Goal: Transaction & Acquisition: Purchase product/service

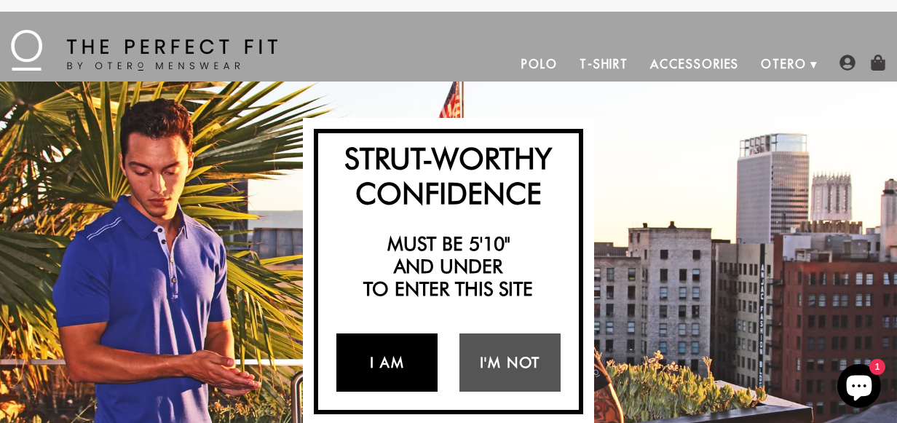
click at [388, 354] on link "I Am" at bounding box center [386, 363] width 101 height 58
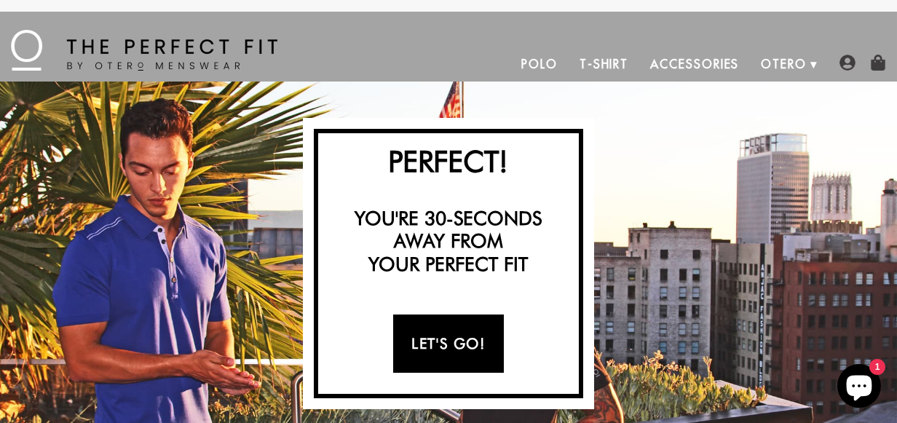
click at [460, 336] on link "Let's Go!" at bounding box center [448, 344] width 110 height 58
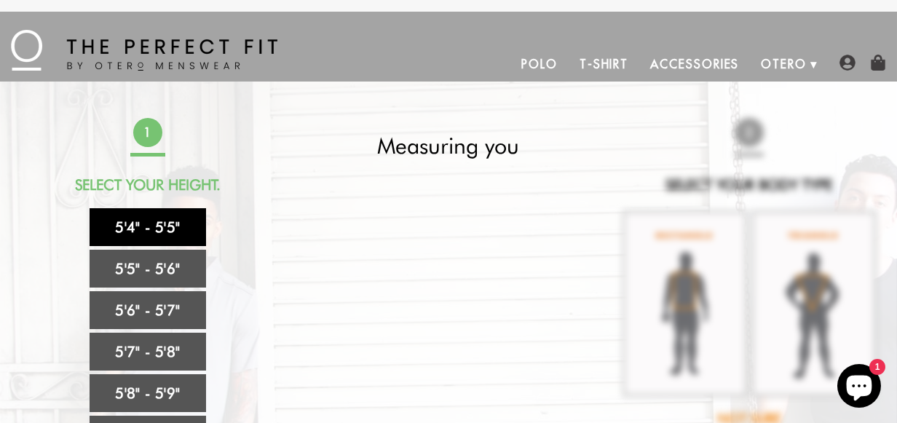
click at [163, 226] on link "5'4" - 5'5"" at bounding box center [148, 227] width 117 height 38
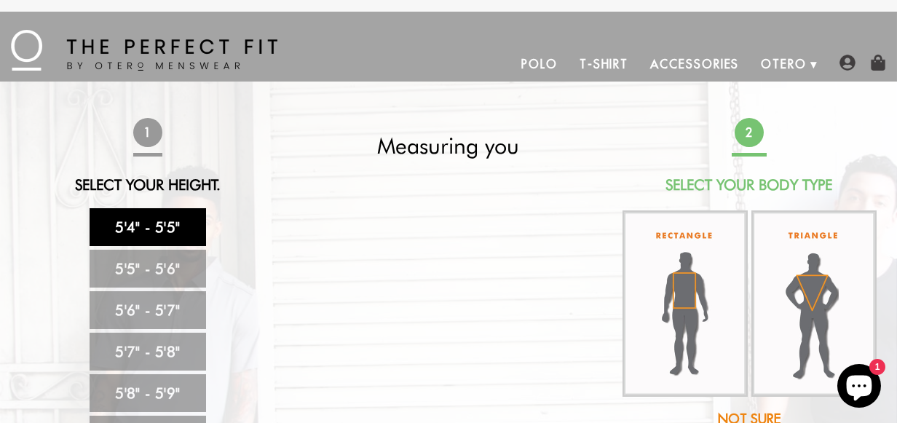
scroll to position [73, 0]
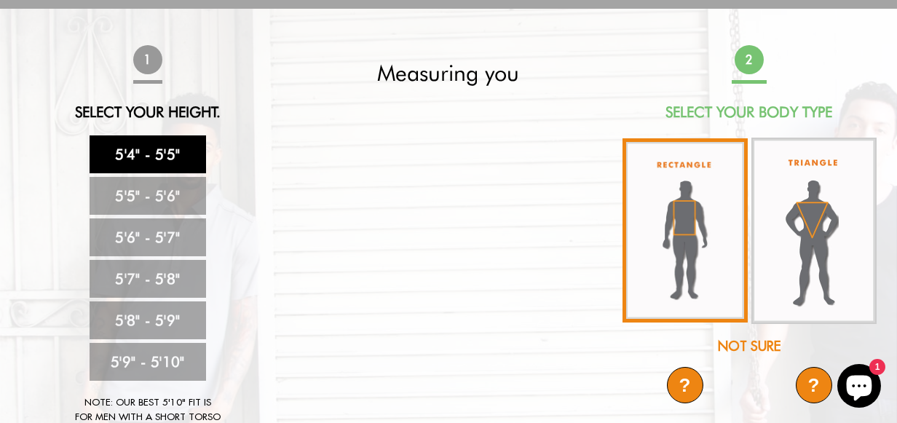
click at [689, 219] on img at bounding box center [685, 230] width 125 height 184
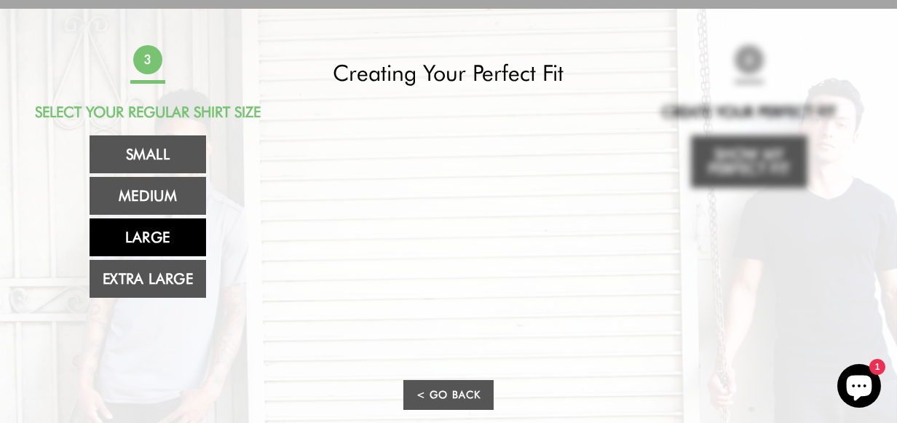
click at [138, 233] on link "Large" at bounding box center [148, 237] width 117 height 38
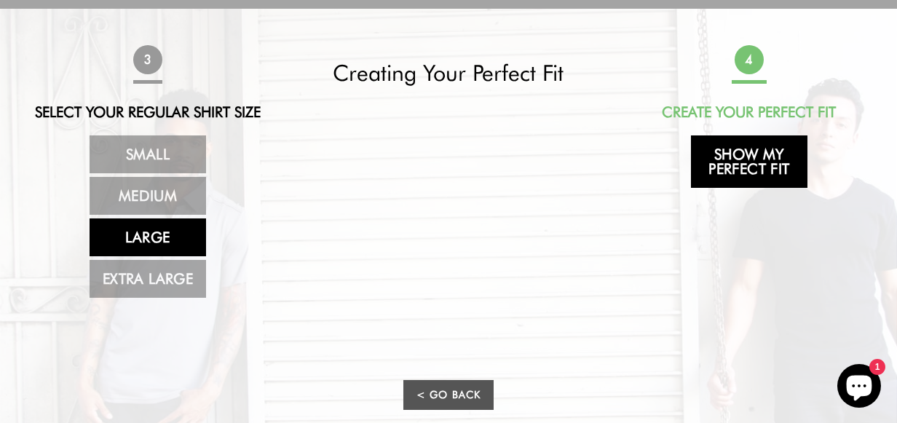
click at [741, 164] on link "Show My Perfect Fit" at bounding box center [749, 161] width 117 height 52
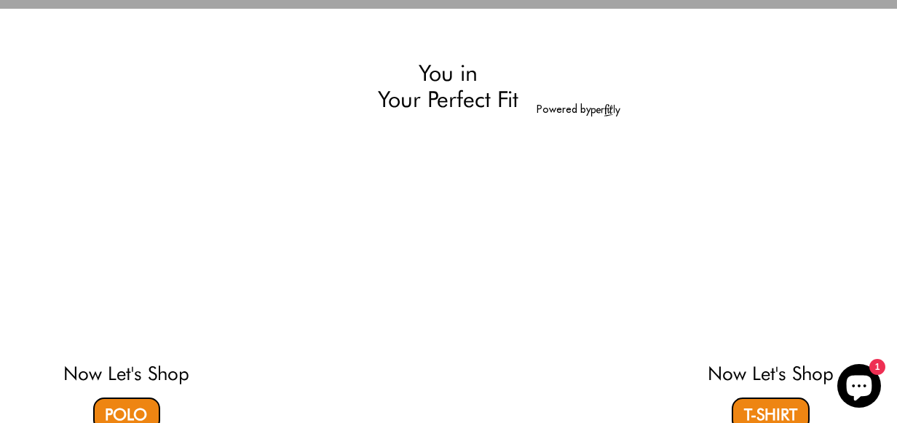
select select "L"
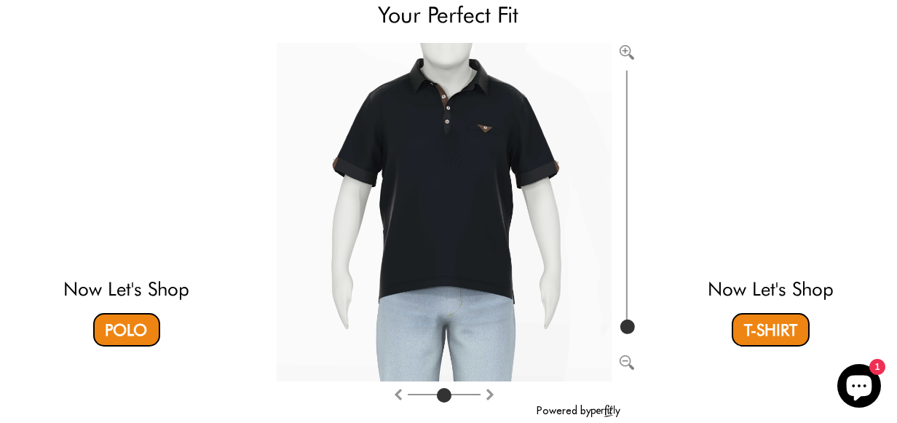
scroll to position [146, 0]
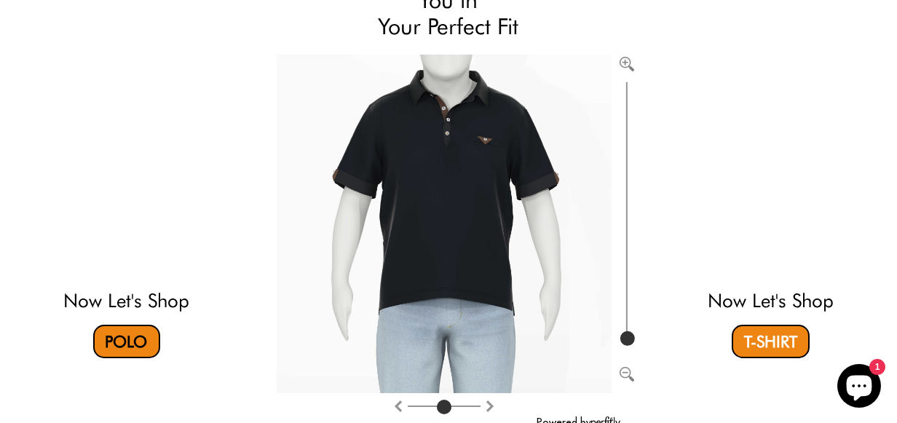
click at [135, 336] on link "Polo" at bounding box center [126, 341] width 67 height 33
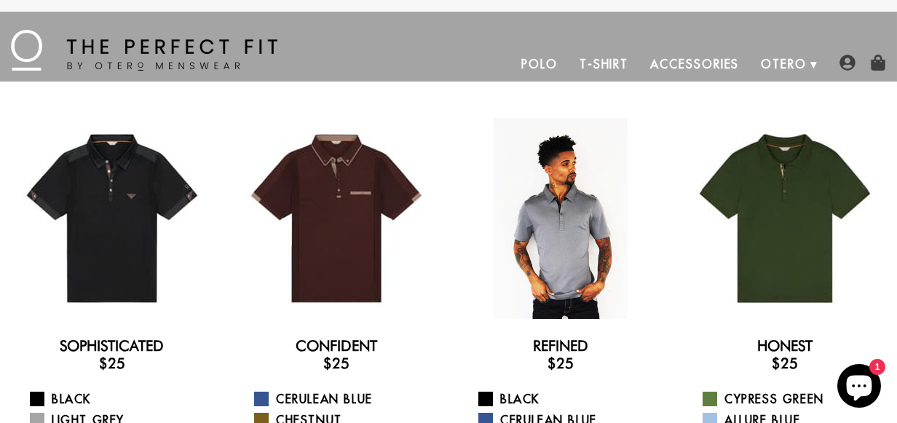
scroll to position [73, 0]
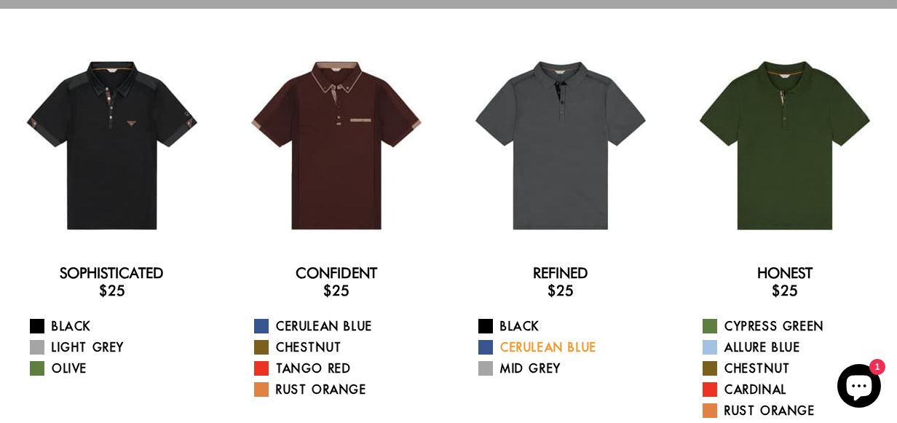
click at [490, 349] on span at bounding box center [485, 347] width 15 height 15
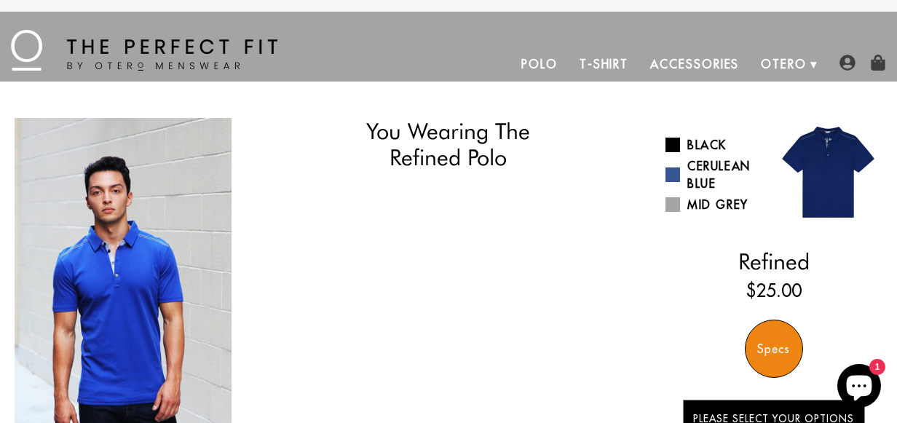
select select "L"
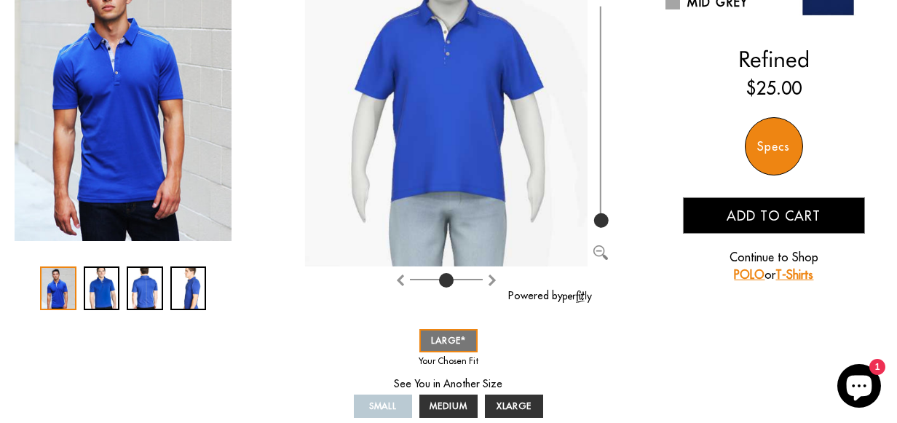
scroll to position [218, 0]
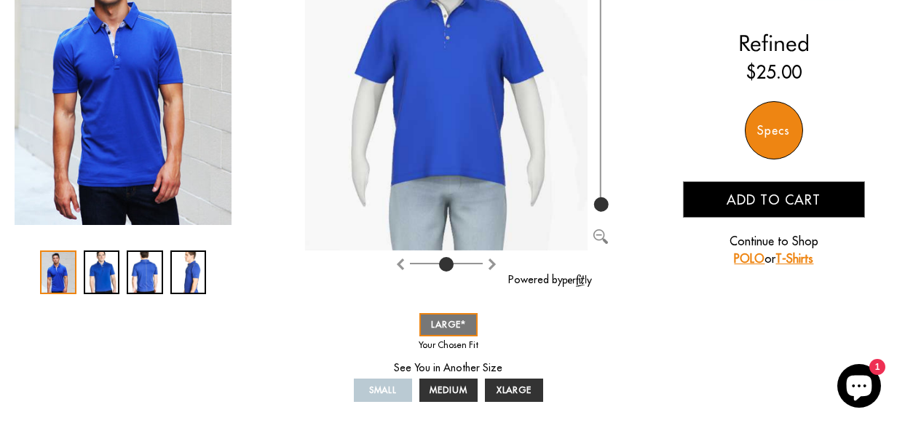
click at [58, 270] on div "1 / 4" at bounding box center [58, 273] width 36 height 44
click at [88, 272] on div "2 / 4" at bounding box center [102, 273] width 36 height 44
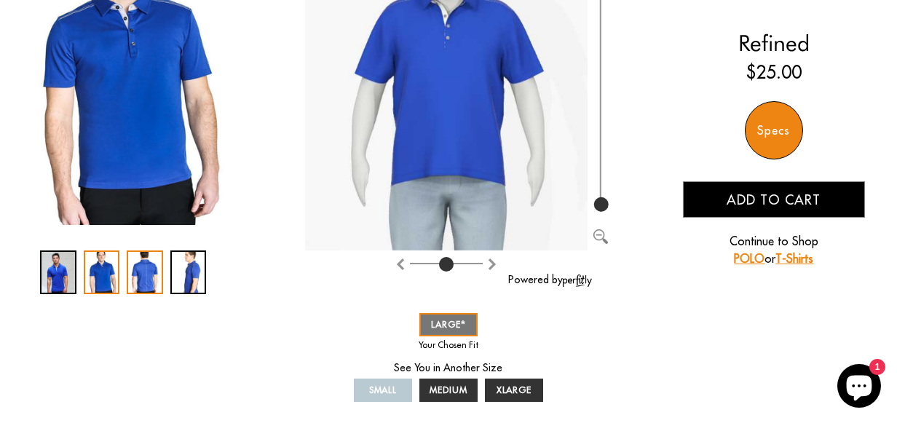
click at [133, 277] on div "3 / 4" at bounding box center [145, 273] width 36 height 44
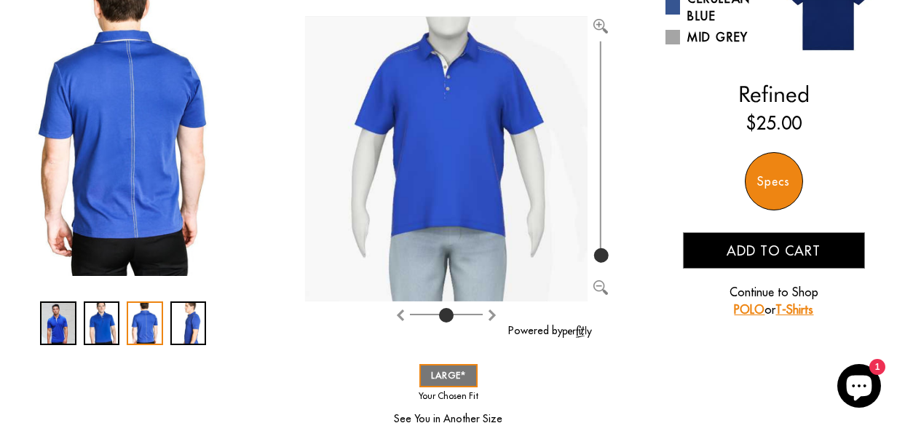
scroll to position [146, 0]
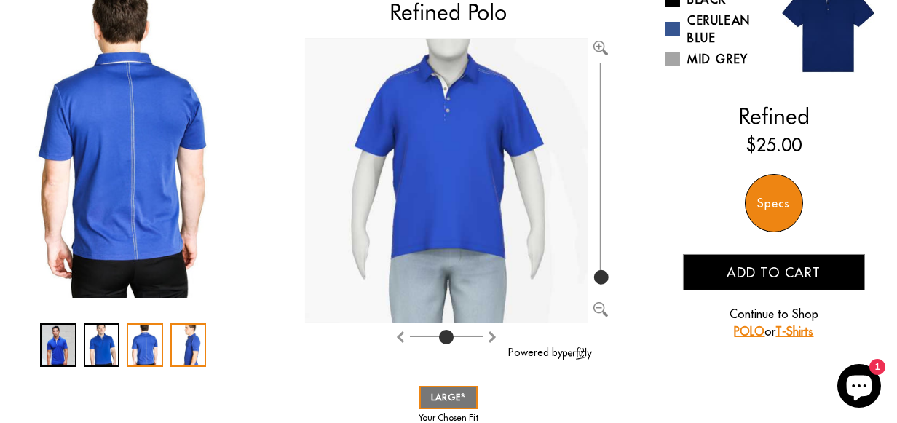
click at [194, 334] on div "4 / 4" at bounding box center [188, 345] width 36 height 44
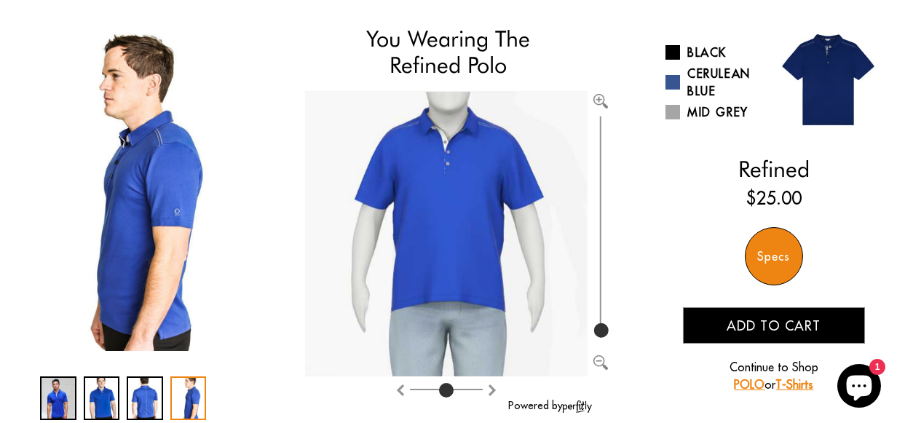
scroll to position [73, 0]
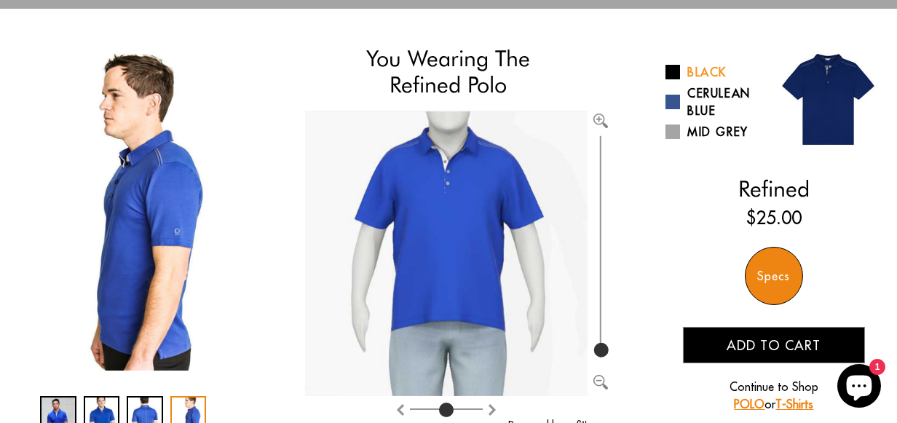
click at [714, 74] on link "Black" at bounding box center [715, 71] width 98 height 17
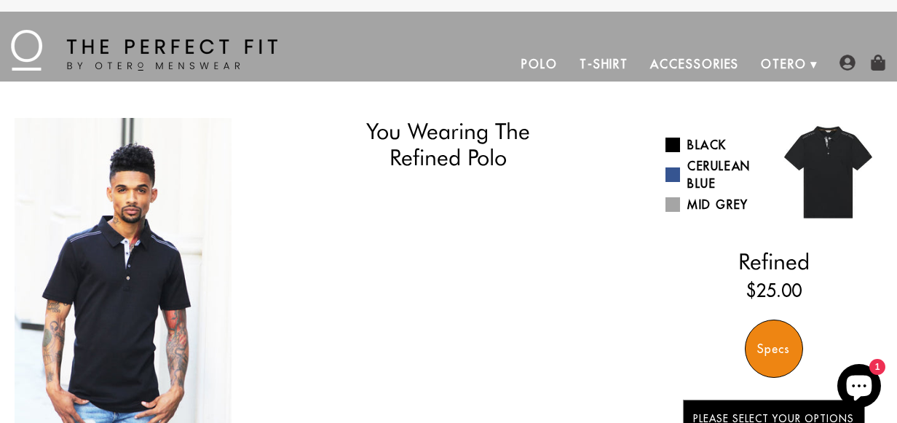
select select "L"
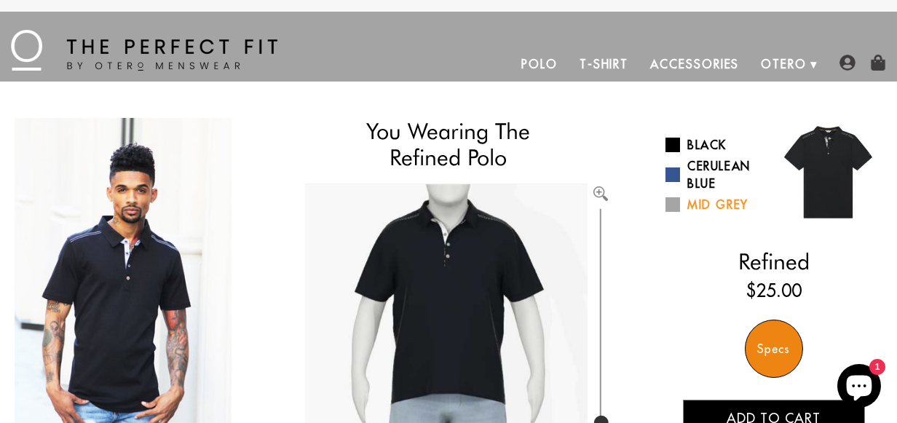
click at [704, 204] on link "Mid Grey" at bounding box center [715, 204] width 98 height 17
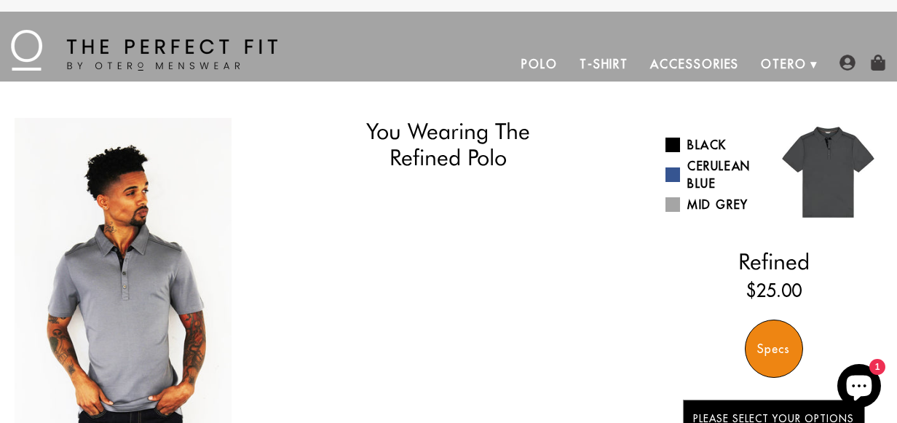
select select "L"
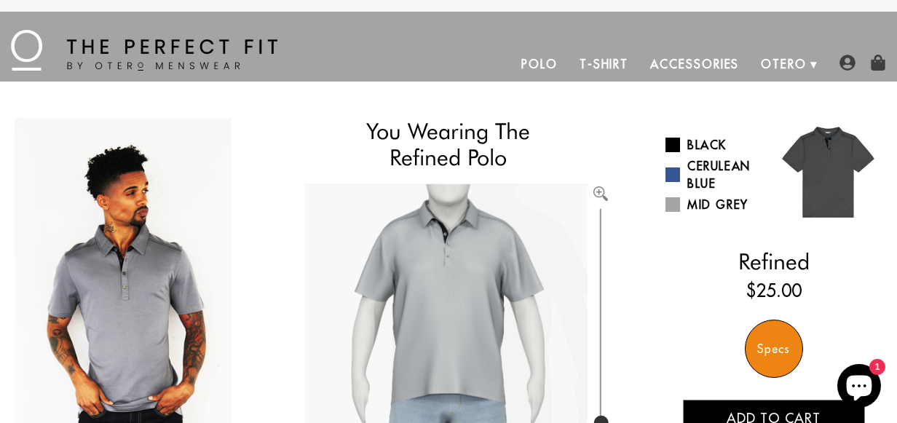
click at [535, 62] on link "Polo" at bounding box center [539, 64] width 58 height 35
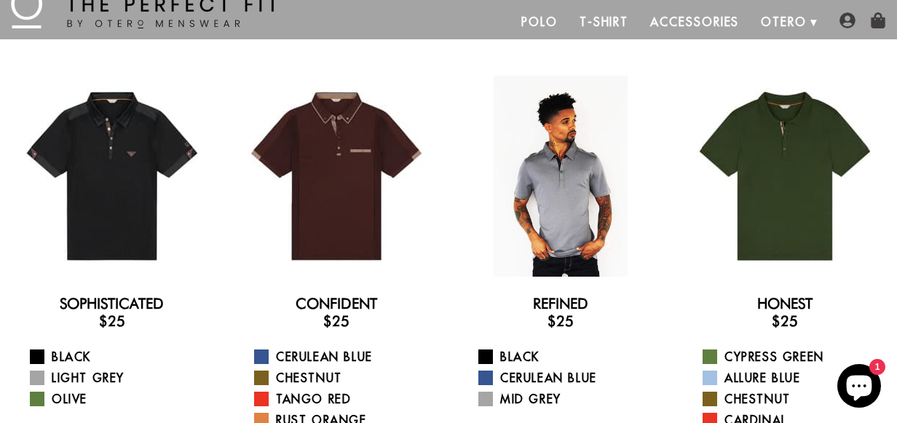
scroll to position [73, 0]
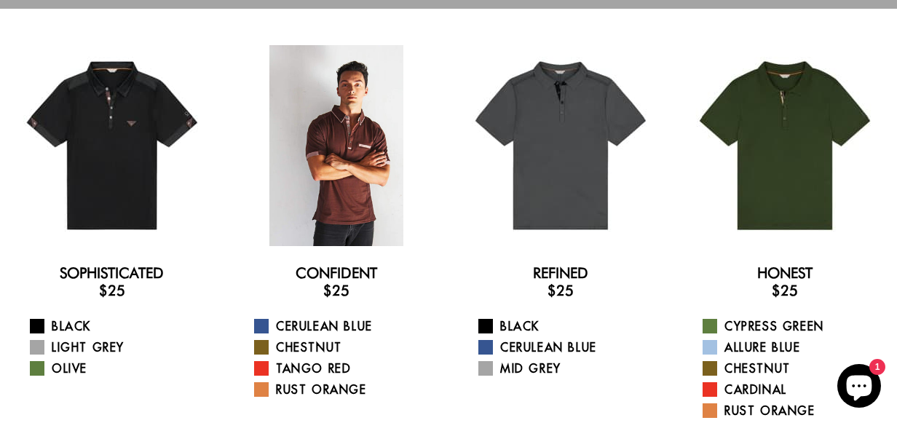
click at [361, 154] on div at bounding box center [336, 145] width 201 height 201
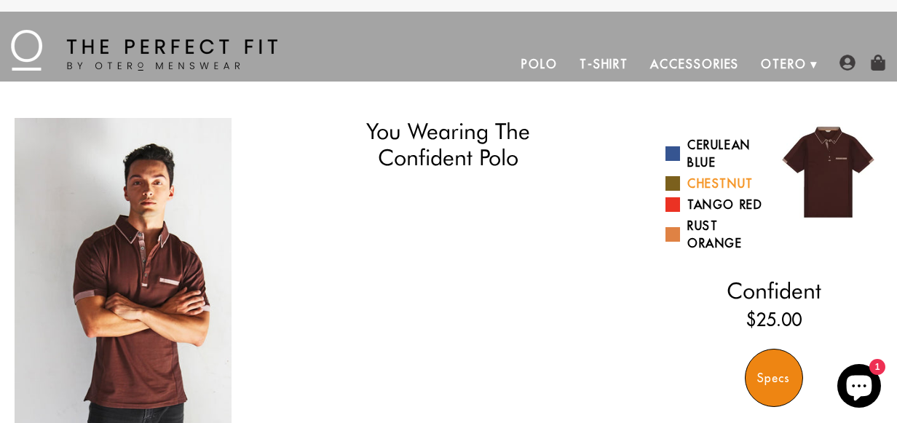
select select "L"
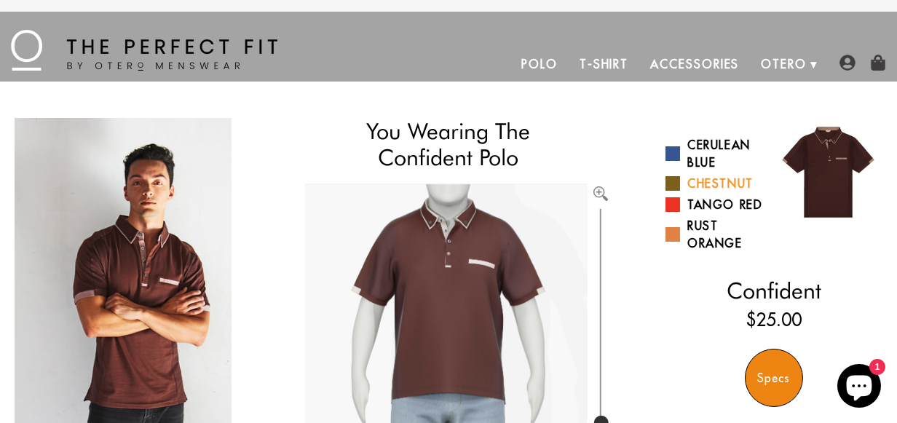
click at [669, 182] on span at bounding box center [673, 183] width 15 height 15
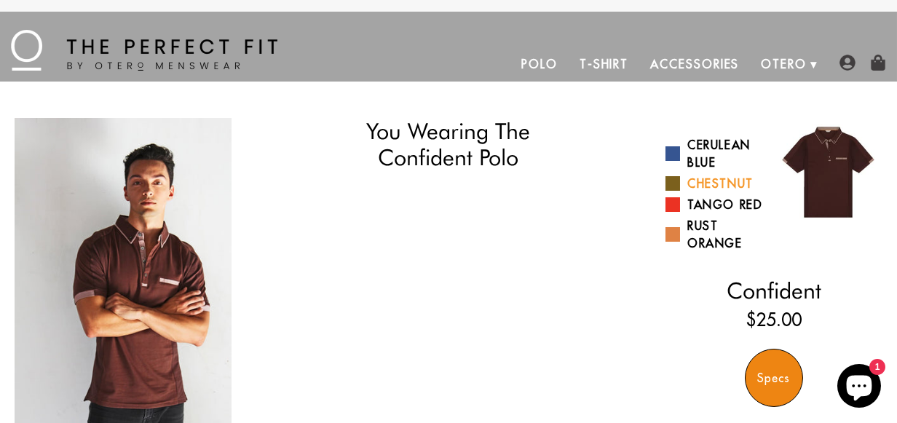
select select "L"
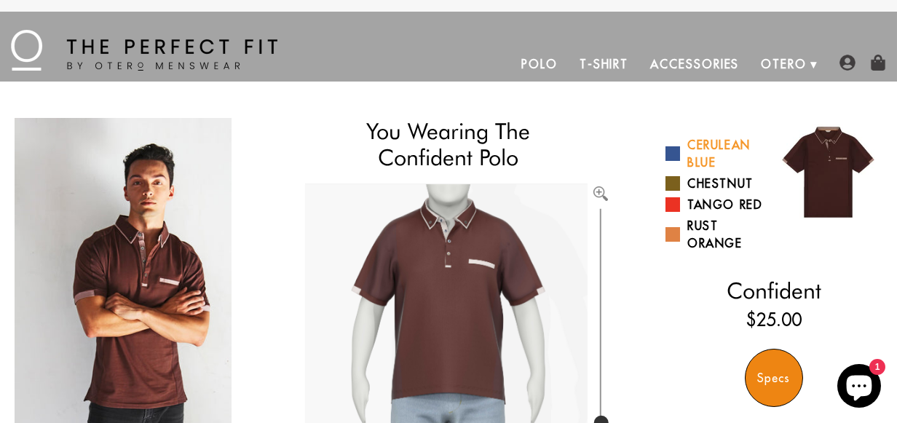
click at [673, 154] on span at bounding box center [673, 153] width 15 height 15
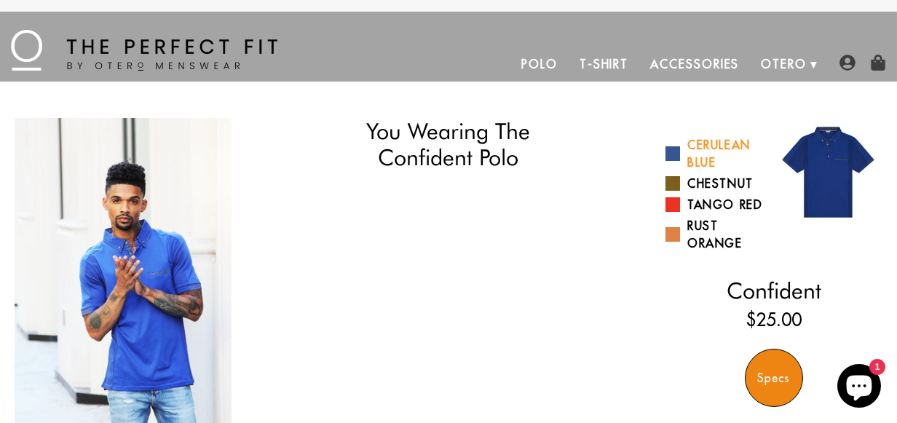
select select "L"
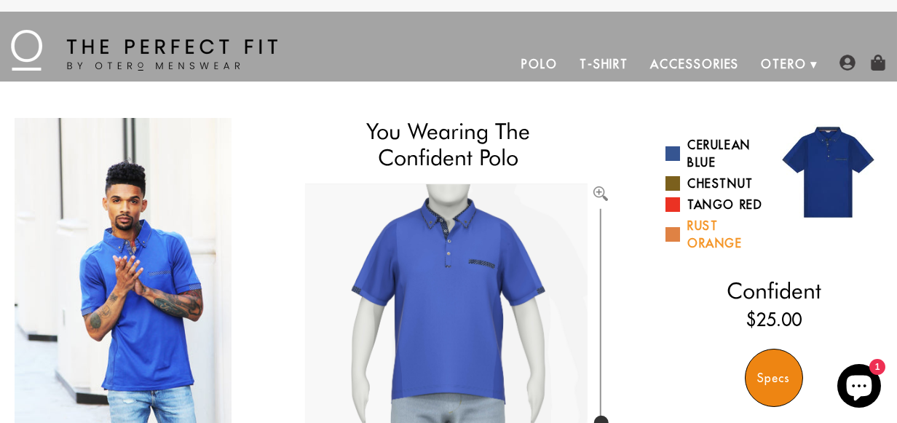
scroll to position [73, 0]
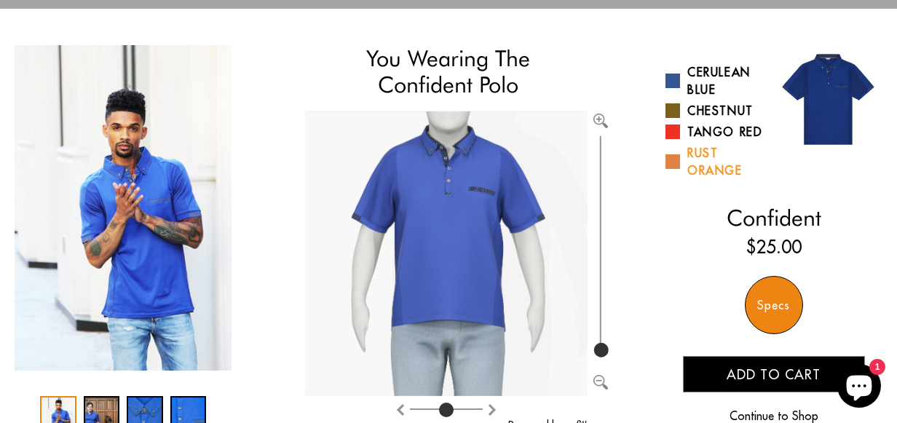
click at [672, 161] on span at bounding box center [673, 161] width 15 height 15
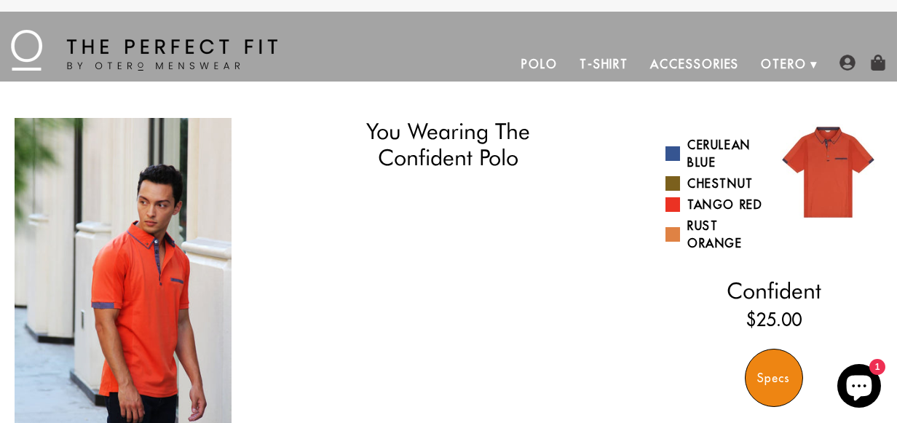
select select "L"
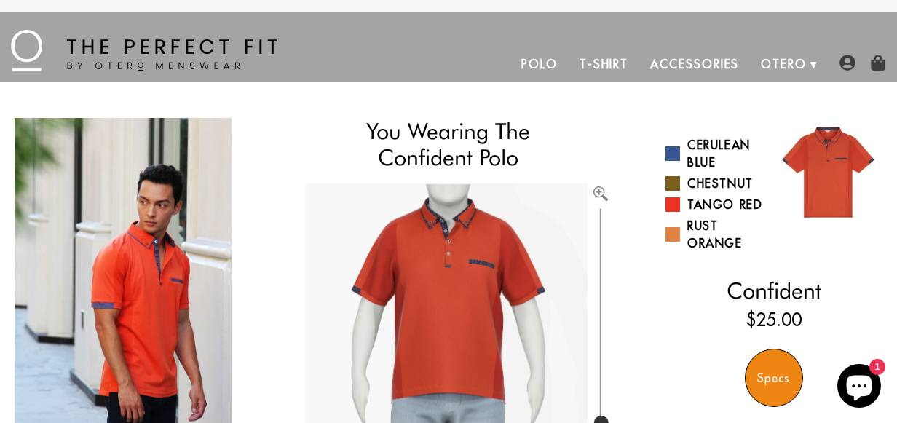
click at [543, 61] on link "Polo" at bounding box center [539, 64] width 58 height 35
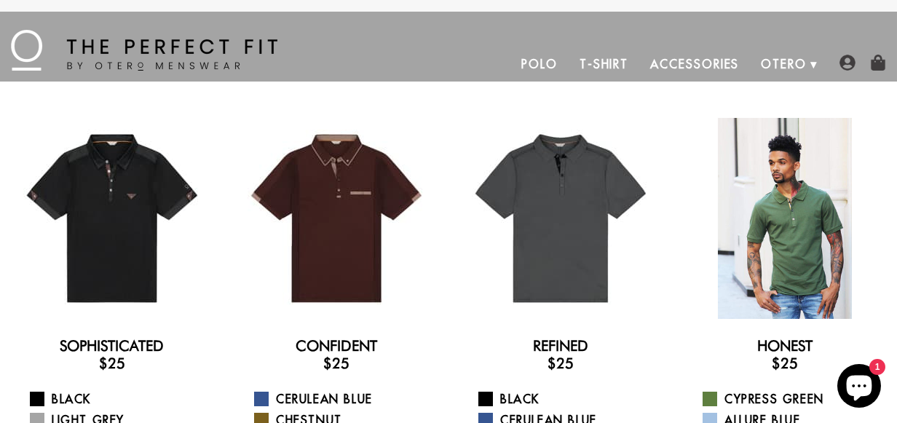
click at [815, 224] on div at bounding box center [785, 218] width 201 height 201
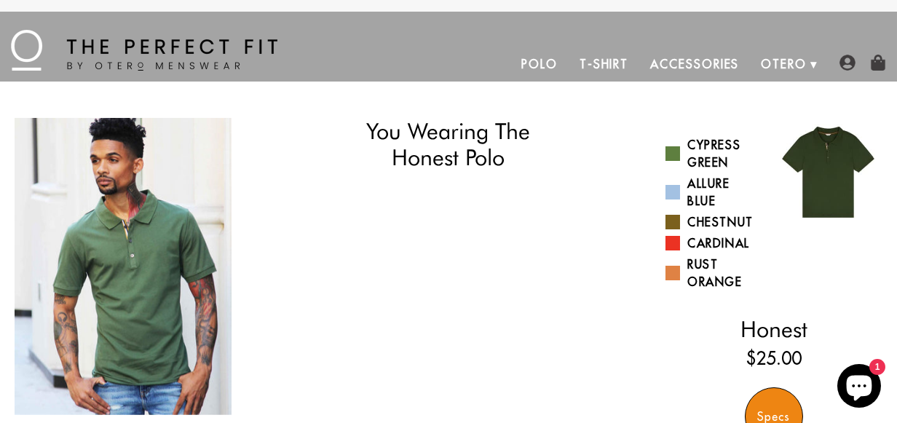
select select "L"
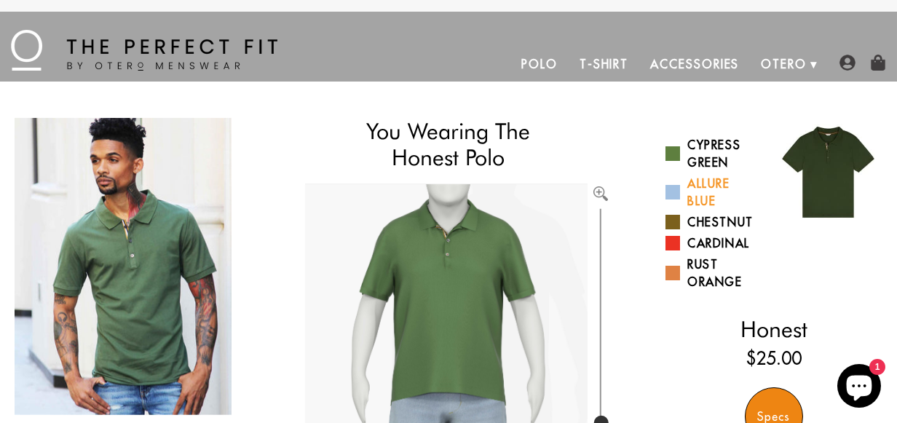
click at [676, 193] on span at bounding box center [673, 192] width 15 height 15
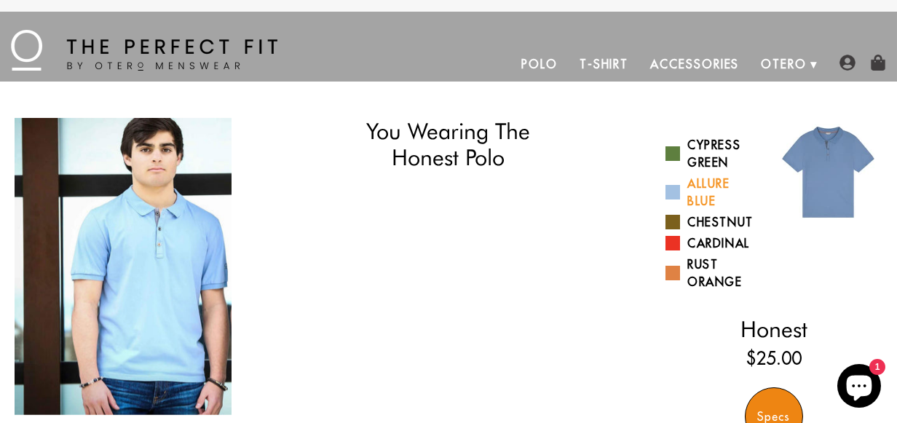
select select "L"
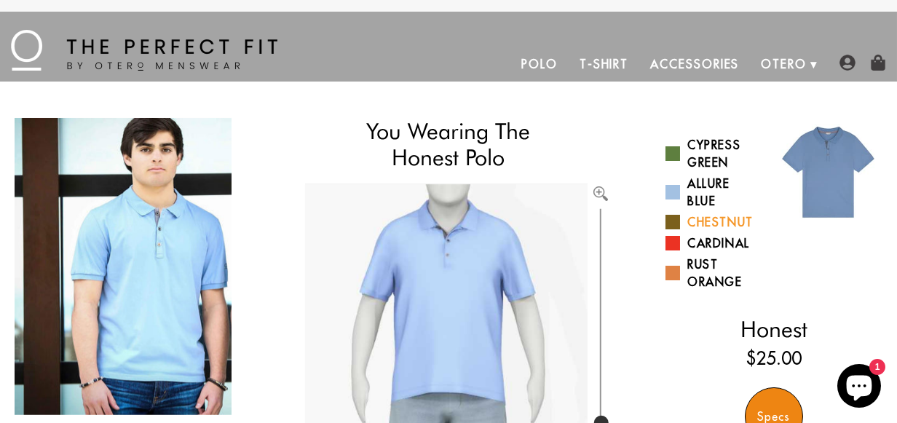
click at [674, 218] on span at bounding box center [673, 222] width 15 height 15
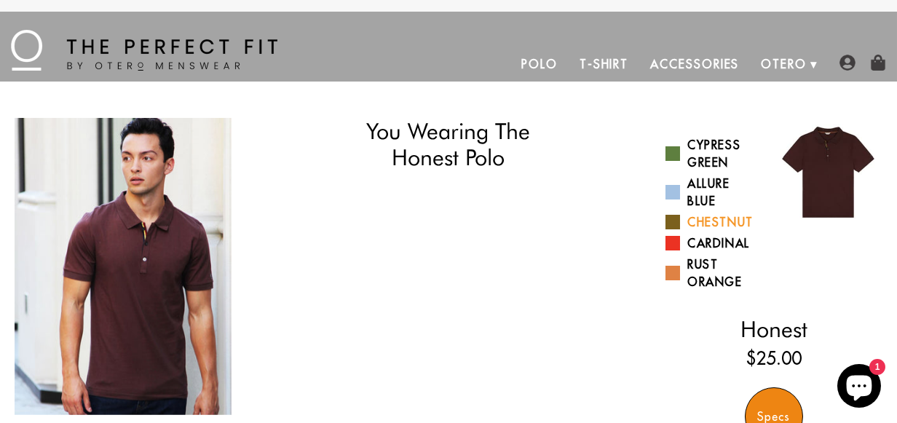
select select "L"
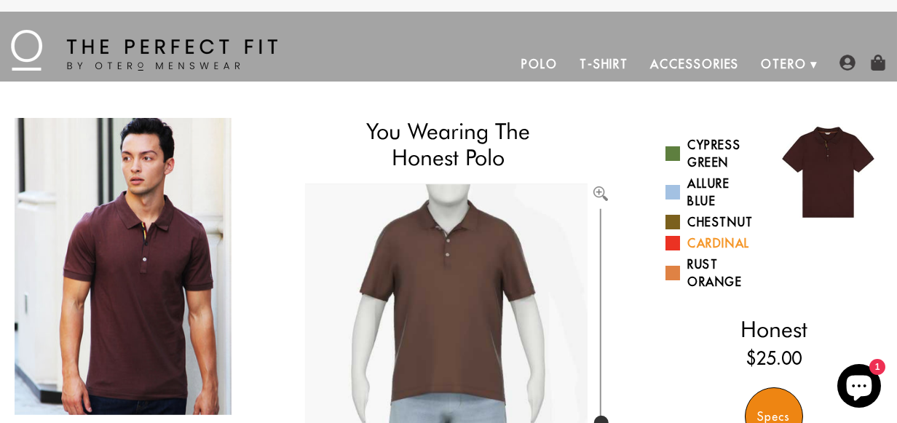
click at [673, 244] on span at bounding box center [673, 243] width 15 height 15
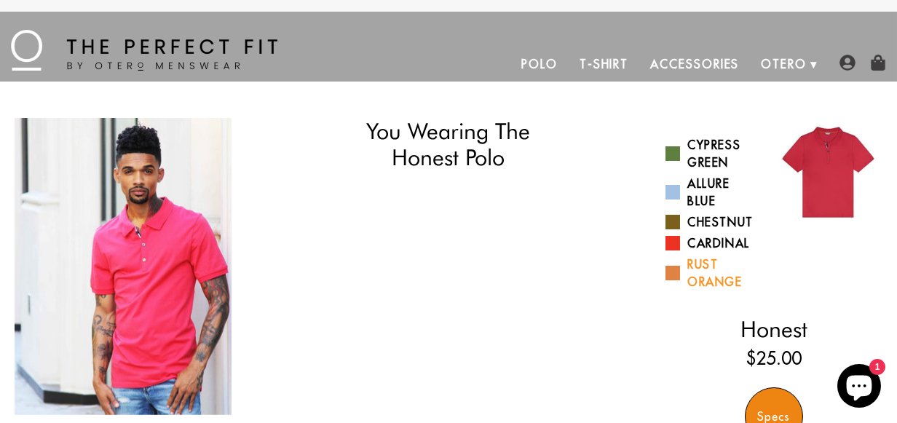
select select "L"
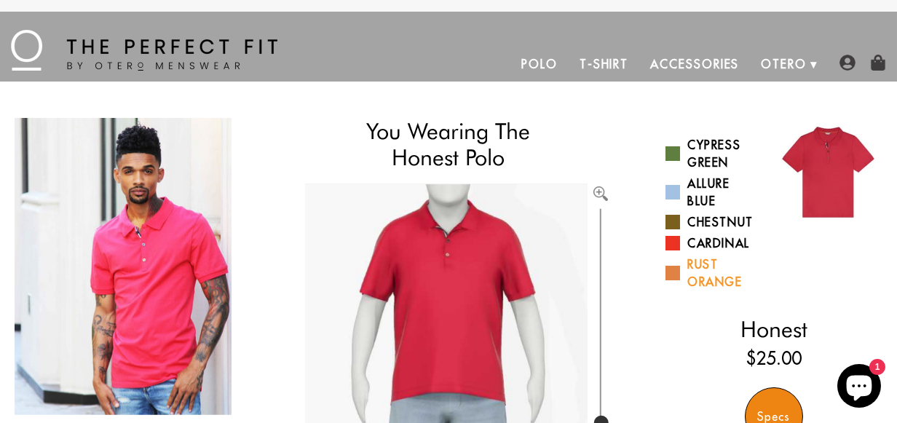
click at [676, 270] on span at bounding box center [673, 273] width 15 height 15
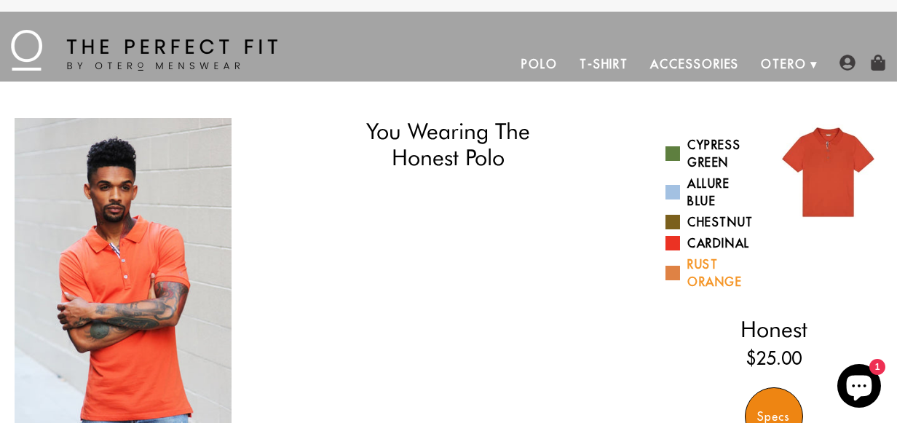
select select "L"
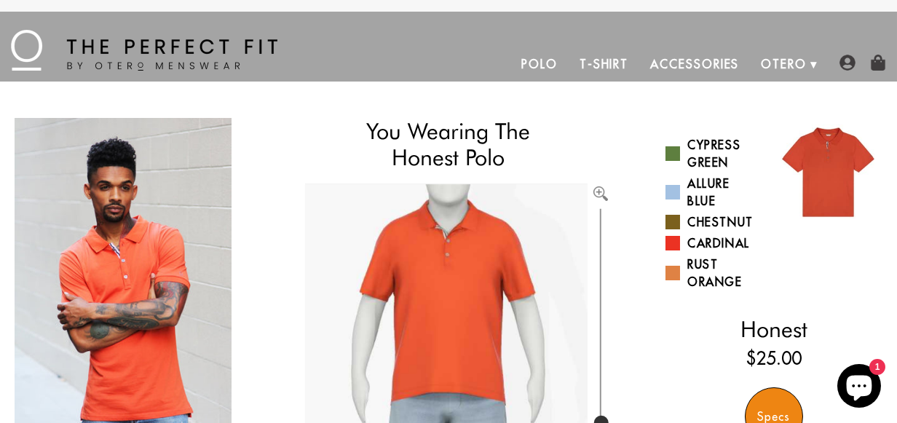
click at [548, 60] on link "Polo" at bounding box center [539, 64] width 58 height 35
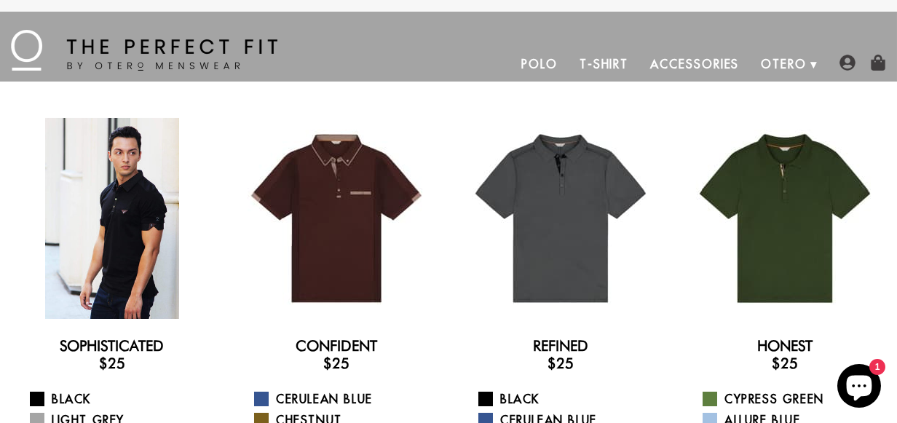
click at [143, 201] on div at bounding box center [112, 218] width 201 height 201
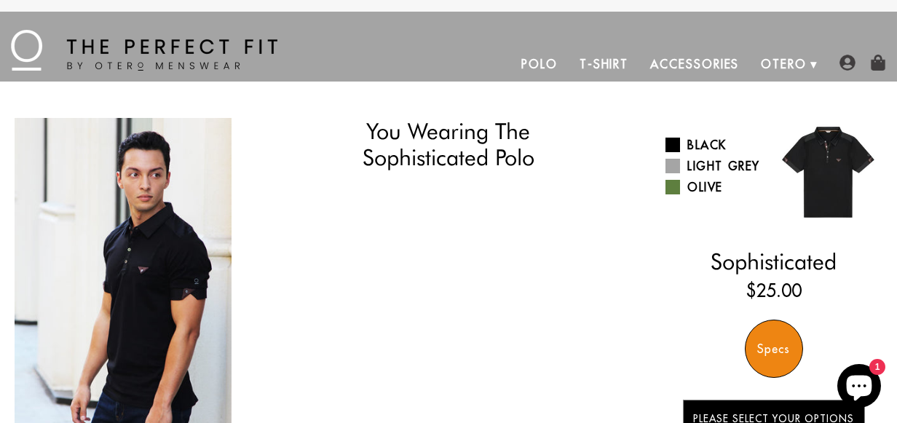
select select "L"
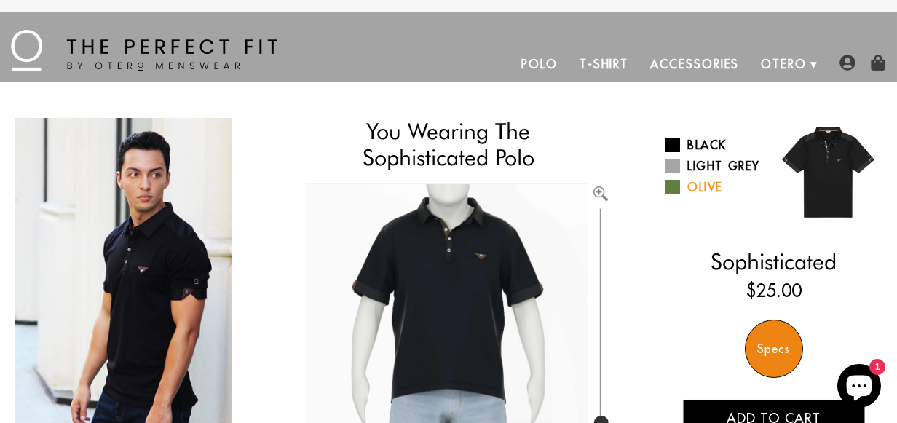
click at [684, 186] on link "Olive" at bounding box center [715, 186] width 98 height 17
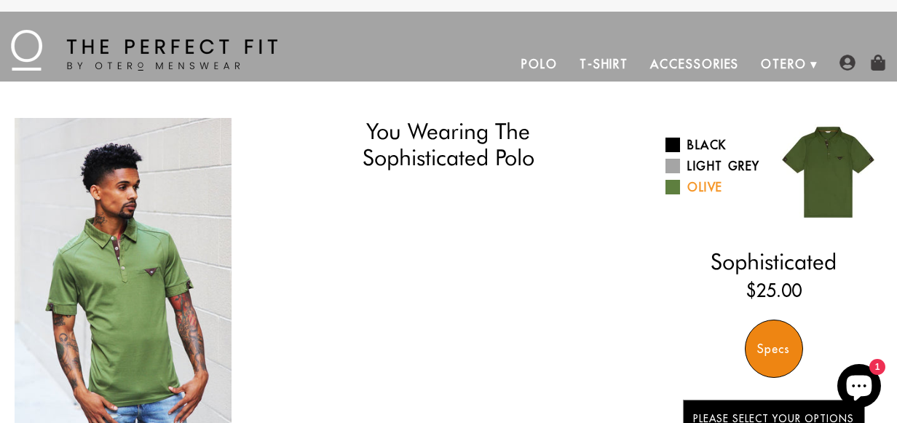
select select "L"
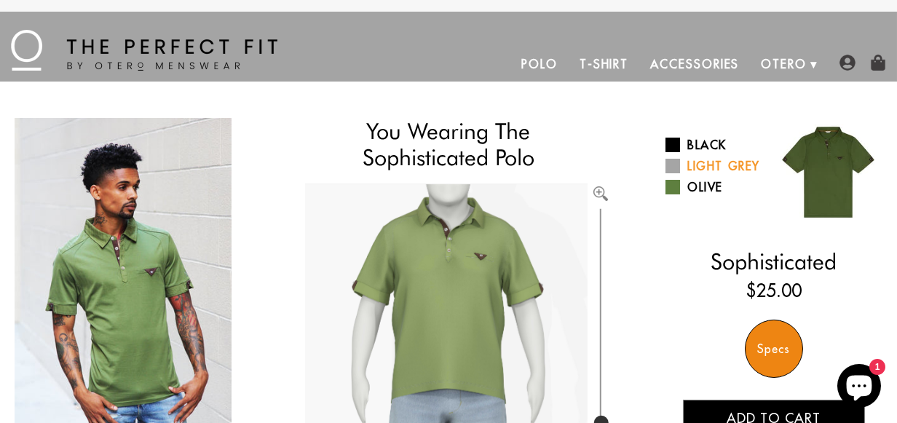
click at [669, 162] on span at bounding box center [673, 166] width 15 height 15
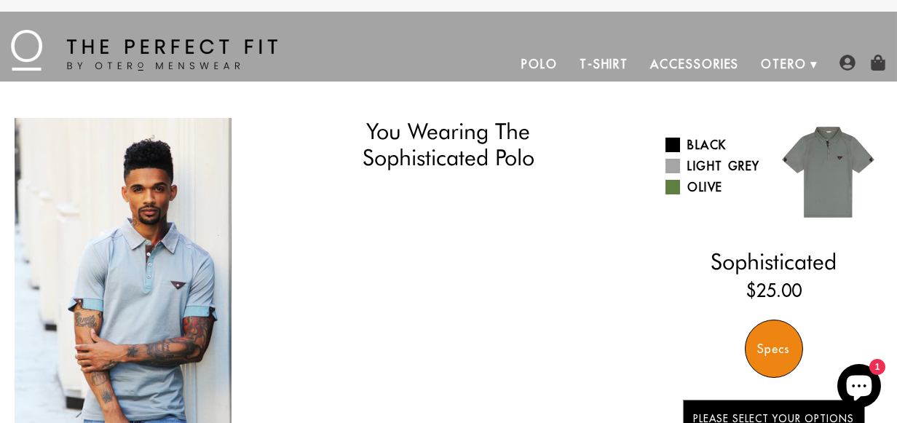
select select "L"
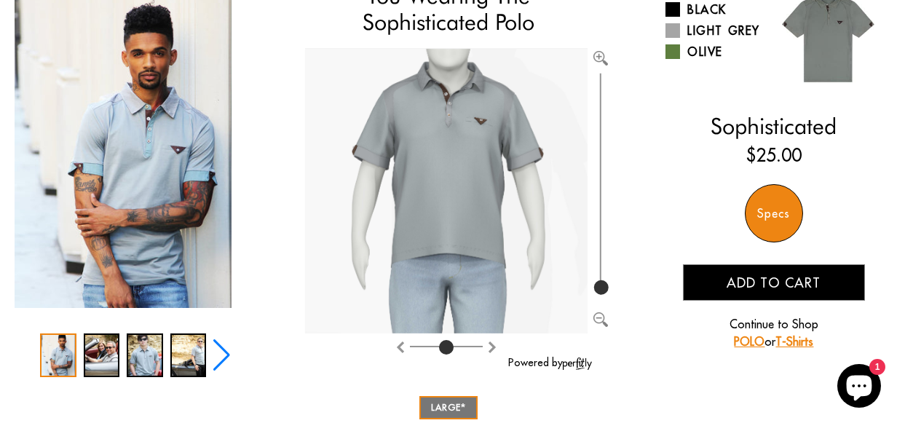
scroll to position [146, 0]
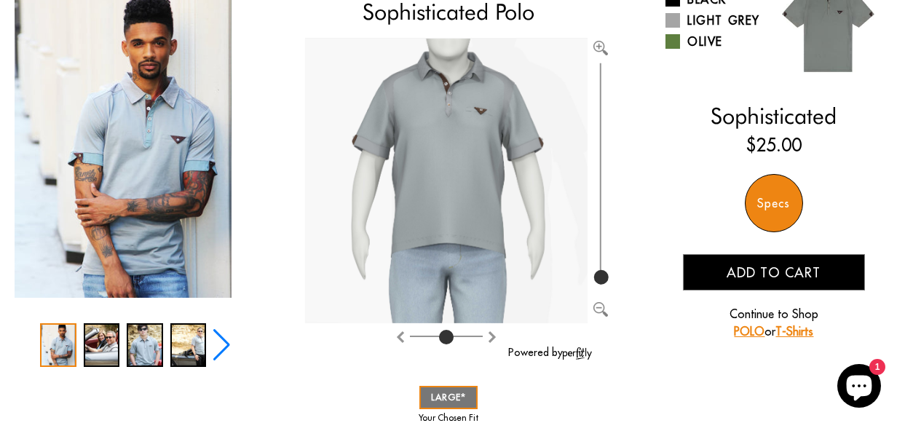
click at [72, 339] on div "1 / 5" at bounding box center [58, 345] width 36 height 44
click at [106, 337] on div "2 / 5" at bounding box center [102, 345] width 36 height 44
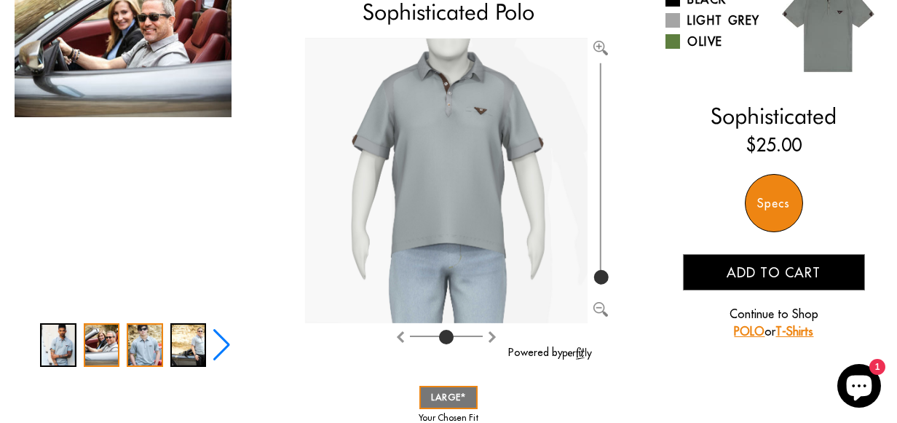
click at [148, 344] on div "3 / 5" at bounding box center [145, 345] width 36 height 44
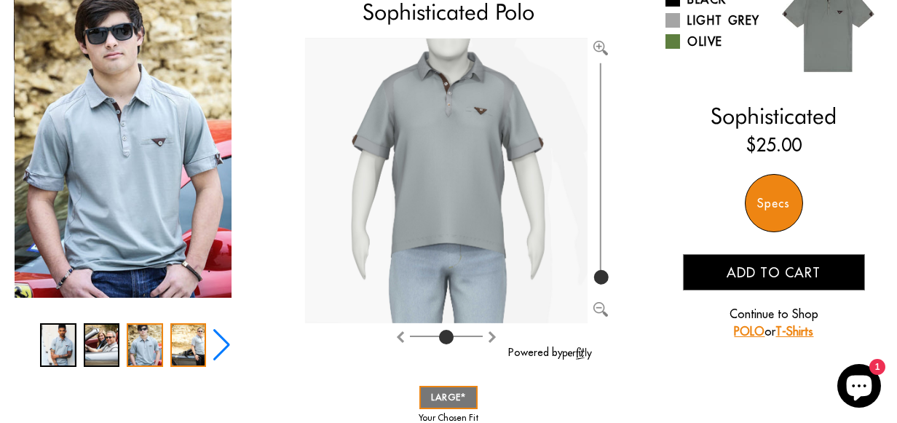
click at [193, 339] on div "4 / 5" at bounding box center [188, 345] width 36 height 44
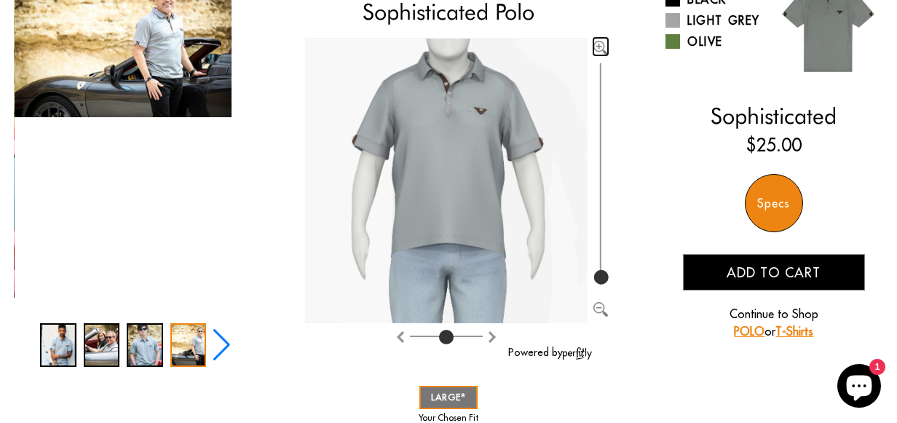
click at [600, 47] on img "Zoom in" at bounding box center [600, 48] width 15 height 15
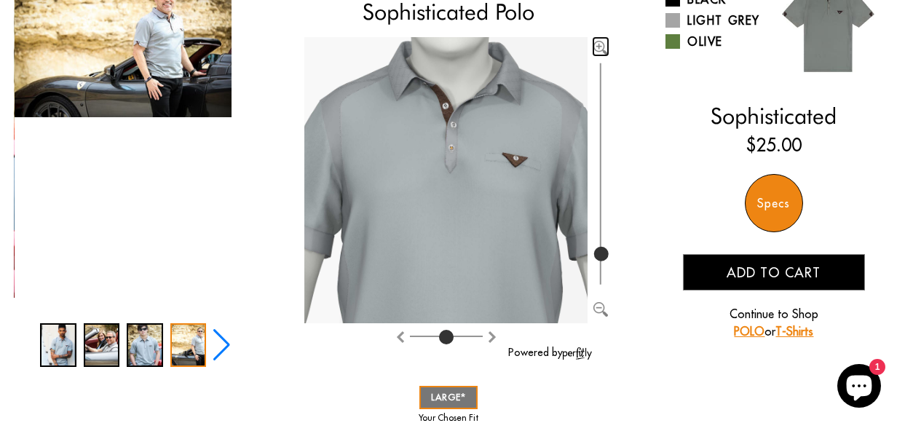
click at [600, 47] on img "Zoom in" at bounding box center [600, 48] width 15 height 15
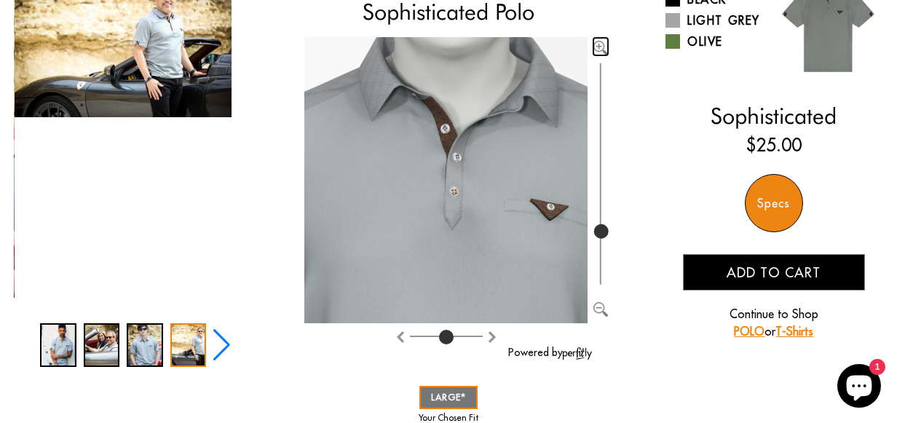
click at [598, 49] on img "Zoom in" at bounding box center [600, 48] width 15 height 15
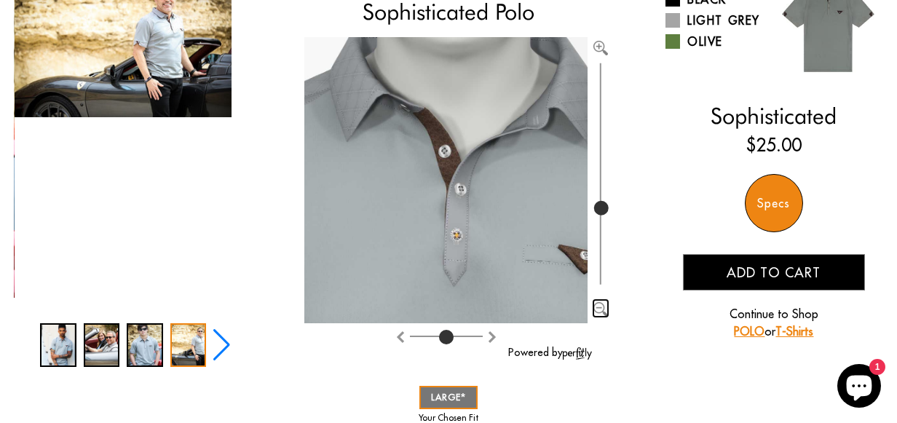
click at [602, 310] on img "Zoom out" at bounding box center [600, 309] width 15 height 15
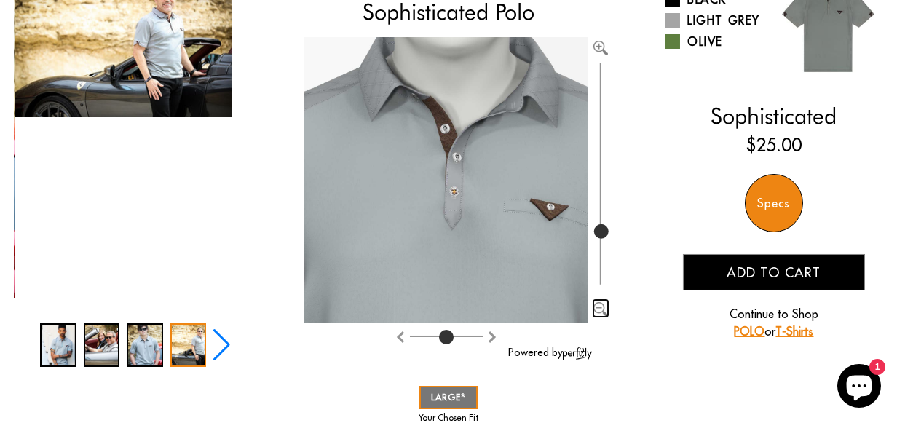
click at [602, 310] on img "Zoom out" at bounding box center [600, 309] width 15 height 15
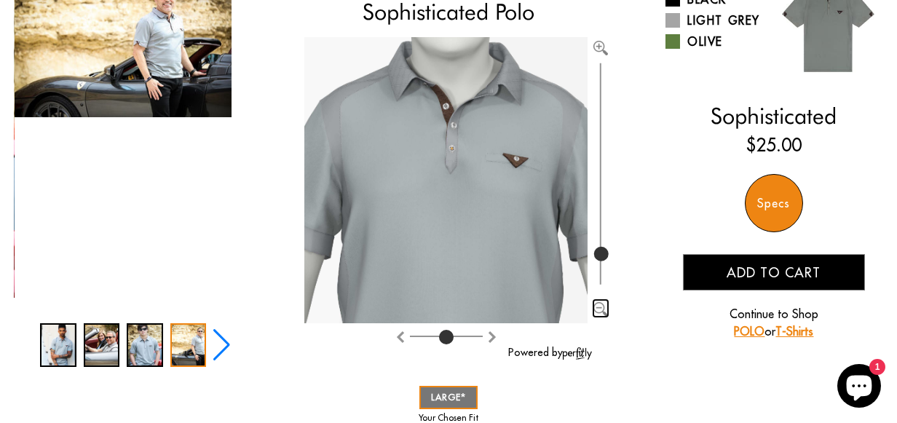
click at [602, 310] on img "Zoom out" at bounding box center [600, 309] width 15 height 15
type input "100"
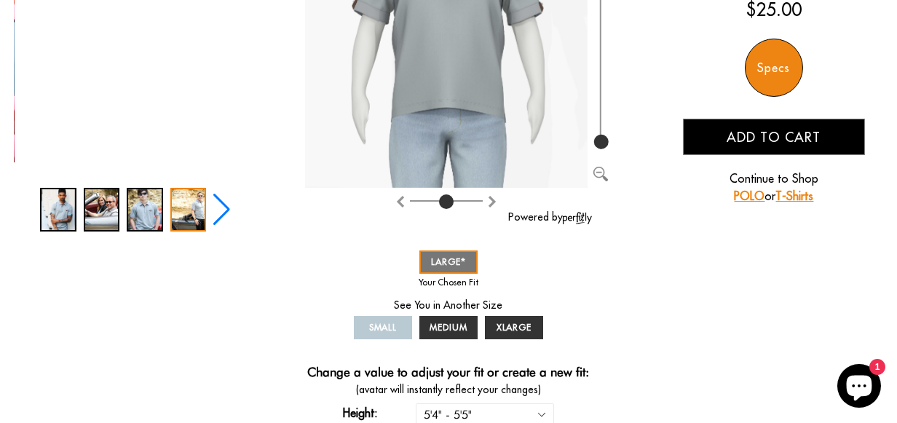
scroll to position [364, 0]
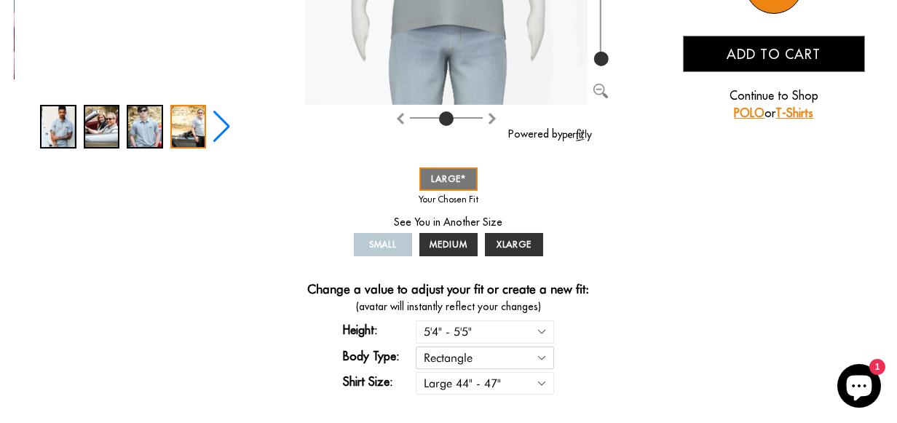
click at [468, 358] on select "Rectangle Triangle" at bounding box center [485, 358] width 138 height 23
click at [725, 342] on div "You Wearing The Sophisticated Polo You're only 3 questions away from your perfe…" at bounding box center [449, 81] width 868 height 655
click at [507, 382] on select "Small 36" - 39" Medium 40" - 43" Large 44" - 47" Extra Large 48" - 50"" at bounding box center [485, 383] width 138 height 23
click at [723, 360] on div "You Wearing The Sophisticated Polo You're only 3 questions away from your perfe…" at bounding box center [449, 81] width 868 height 655
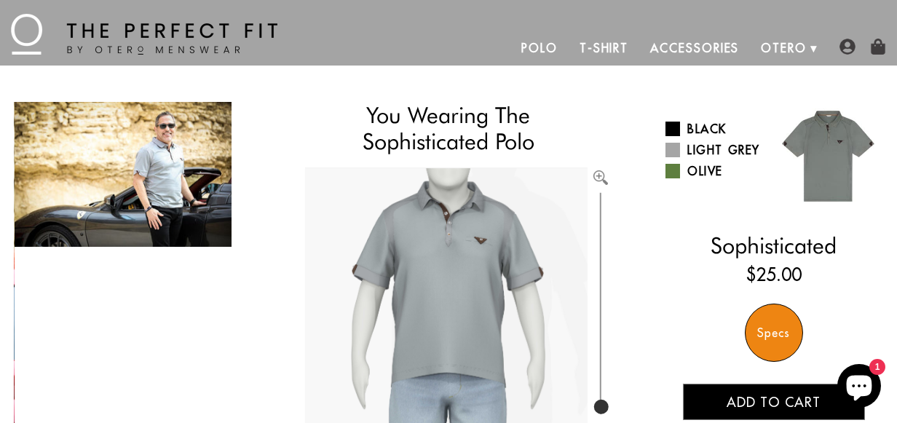
scroll to position [0, 0]
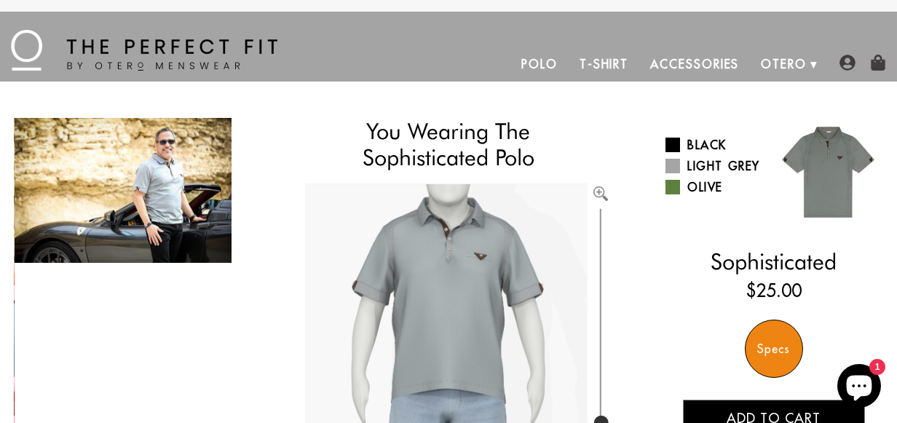
click at [611, 62] on link "T-Shirt" at bounding box center [604, 64] width 71 height 35
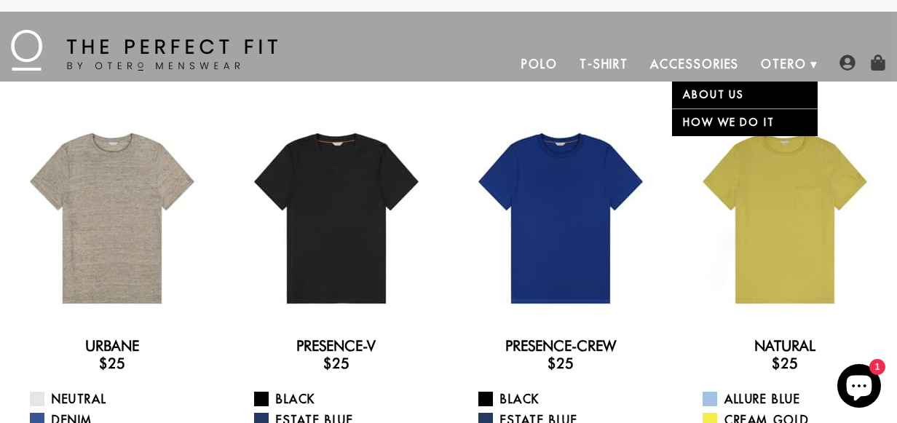
click at [720, 119] on link "How We Do It" at bounding box center [745, 123] width 146 height 28
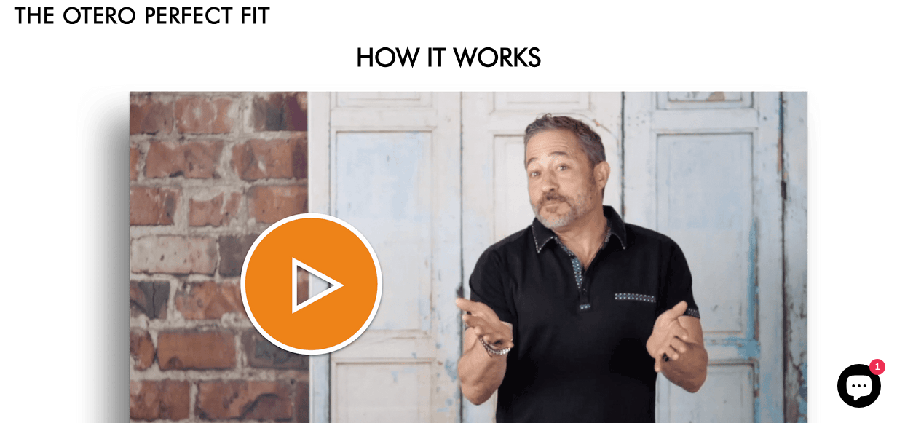
scroll to position [146, 0]
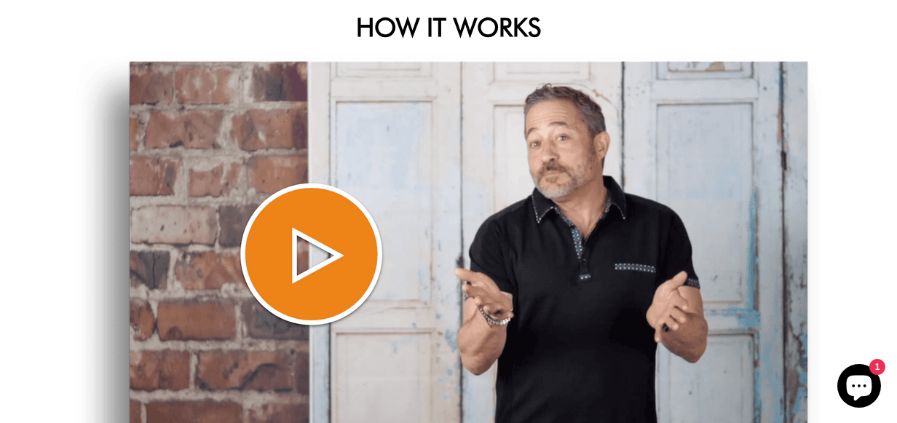
click at [301, 244] on img at bounding box center [449, 280] width 746 height 450
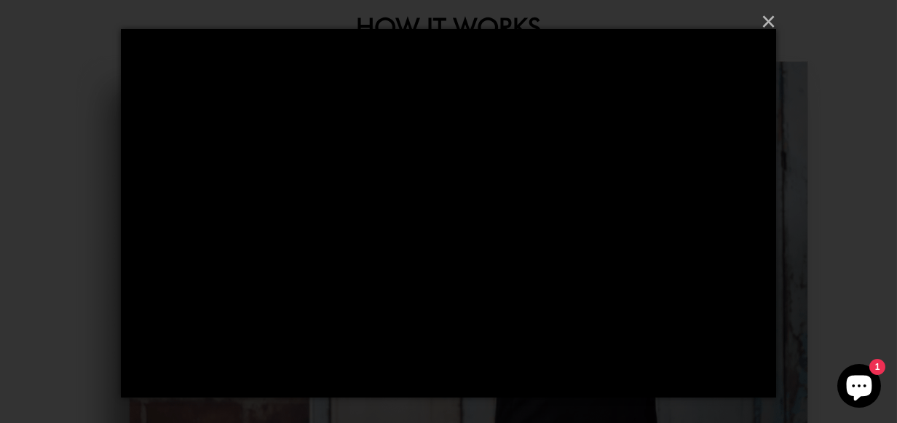
scroll to position [0, 0]
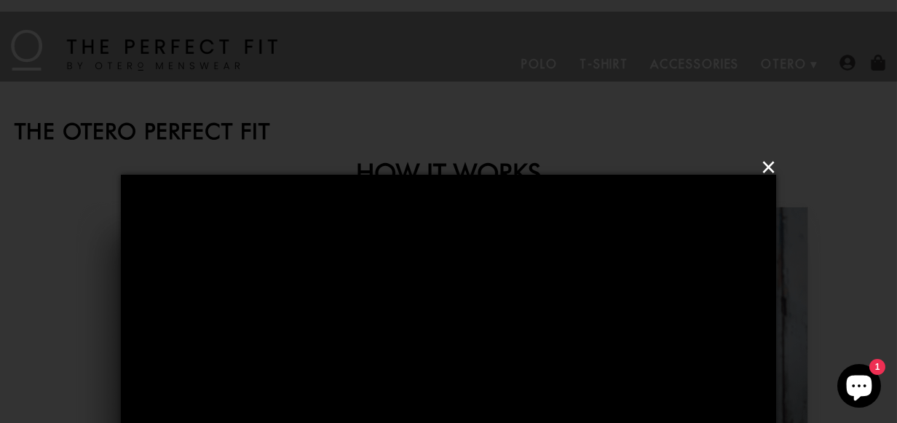
drag, startPoint x: 765, startPoint y: 162, endPoint x: 755, endPoint y: 162, distance: 9.5
click at [765, 162] on button "×" at bounding box center [452, 168] width 655 height 44
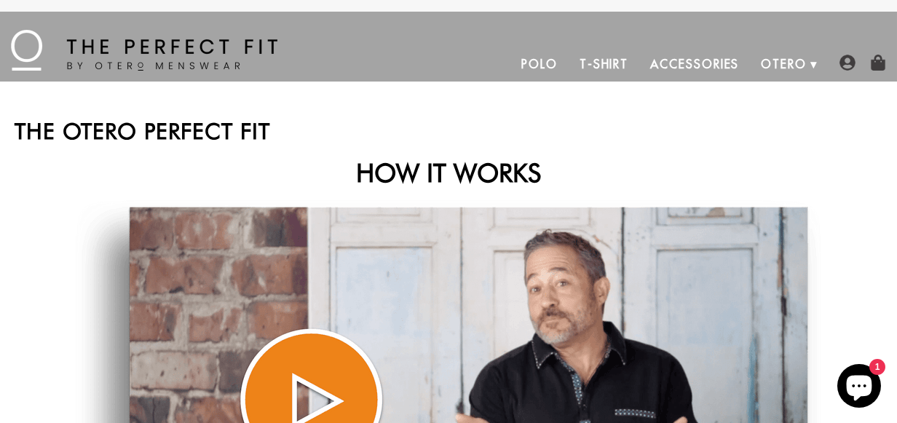
click at [537, 57] on link "Polo" at bounding box center [539, 64] width 58 height 35
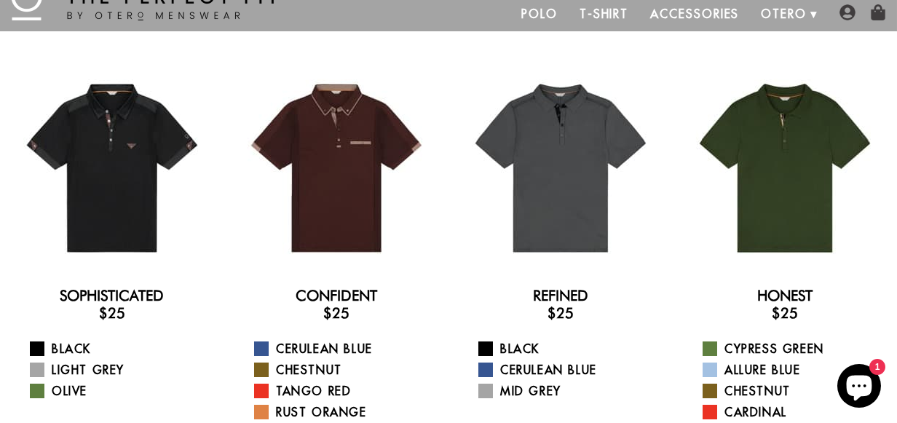
scroll to position [73, 0]
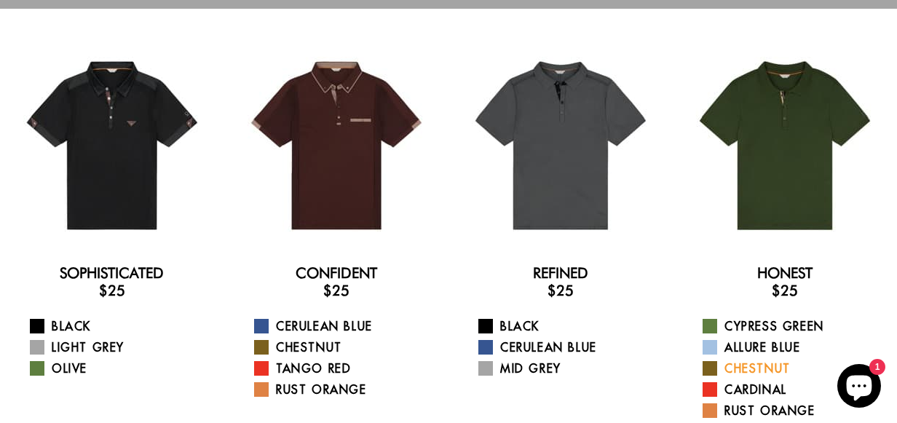
click at [714, 366] on span at bounding box center [710, 368] width 15 height 15
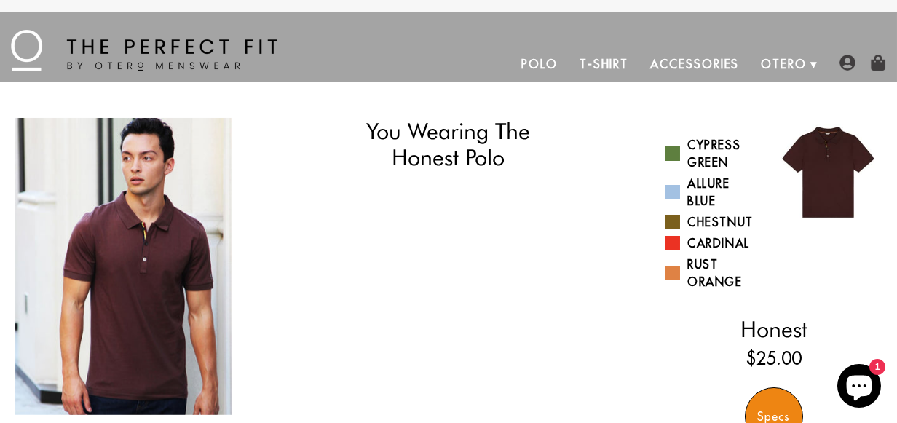
select select "L"
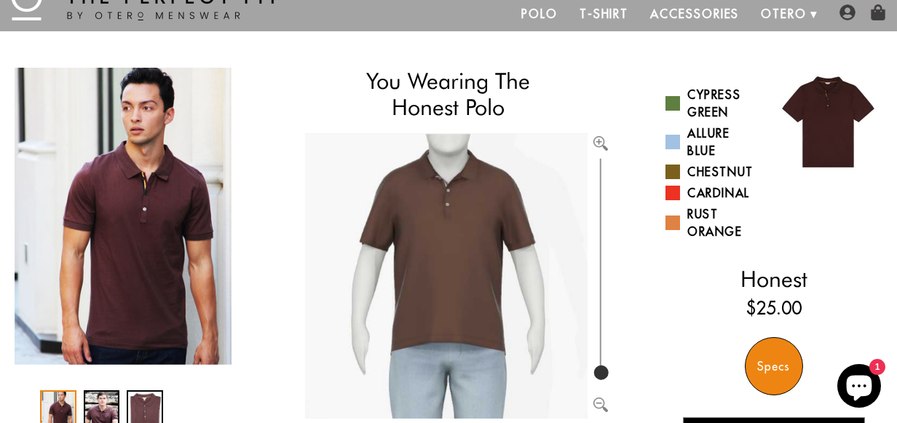
scroll to position [73, 0]
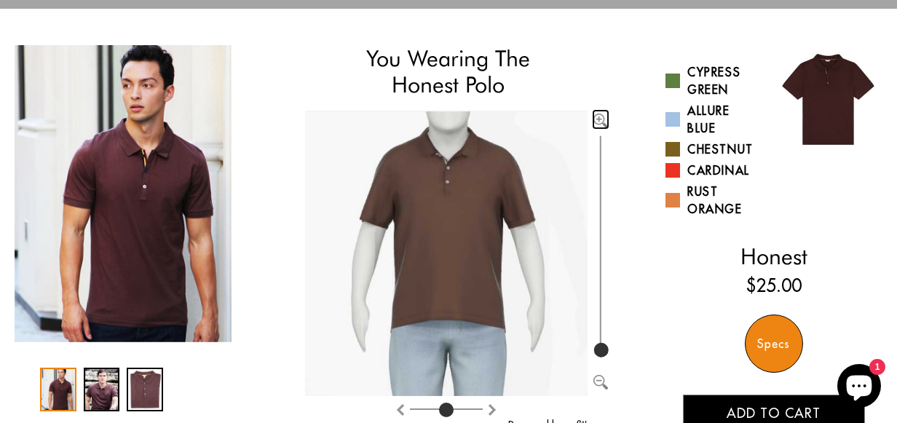
click at [605, 120] on img "Zoom in" at bounding box center [600, 121] width 15 height 15
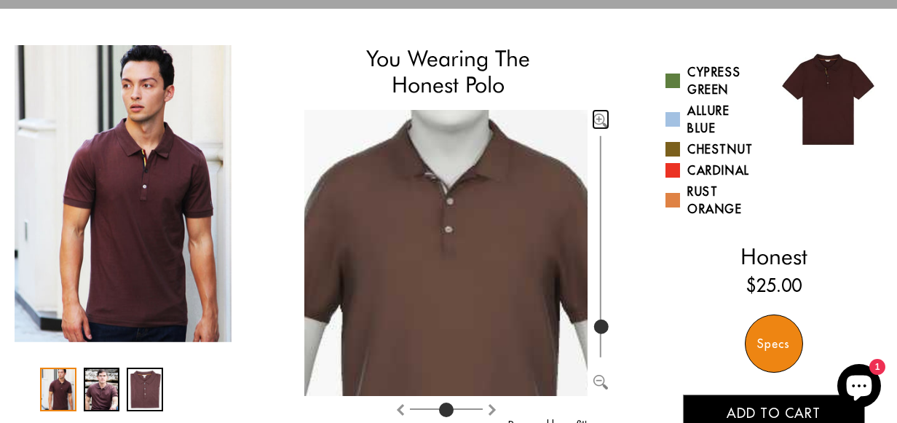
click at [605, 120] on img "Zoom in" at bounding box center [600, 121] width 15 height 15
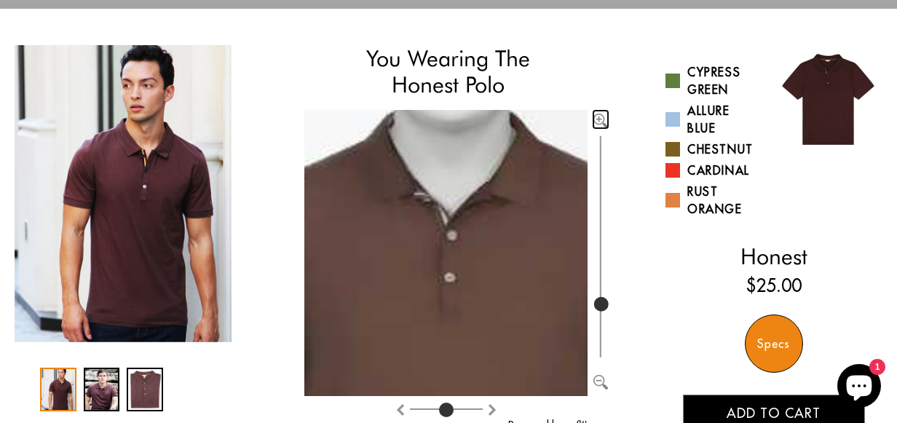
click at [605, 120] on img "Zoom in" at bounding box center [600, 121] width 15 height 15
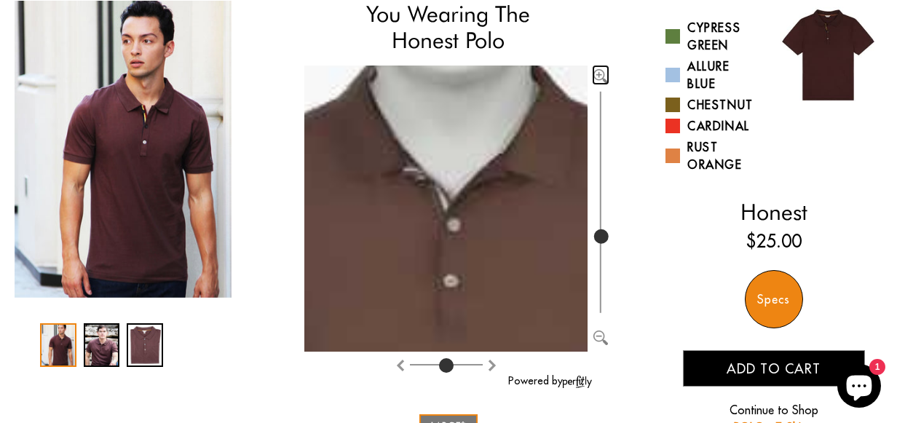
scroll to position [218, 0]
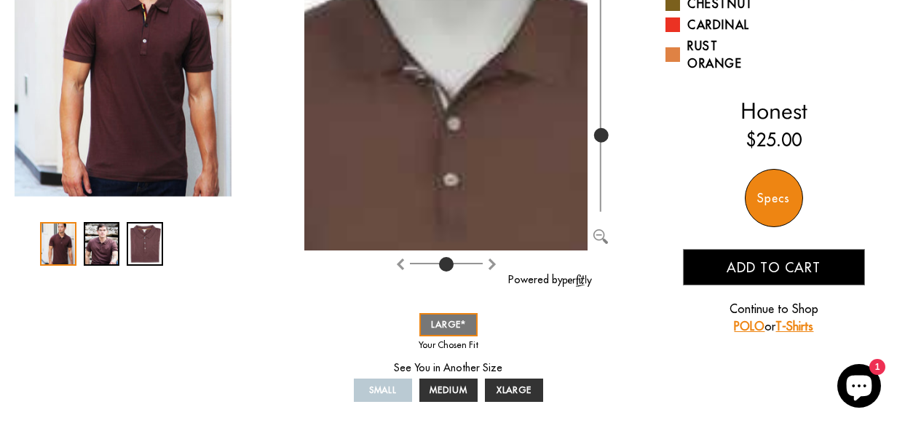
click at [58, 240] on div "1 / 3" at bounding box center [58, 244] width 36 height 44
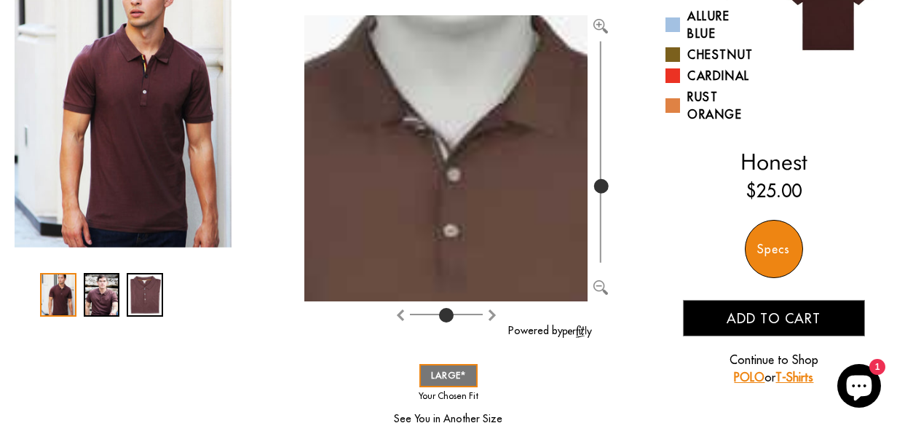
scroll to position [146, 0]
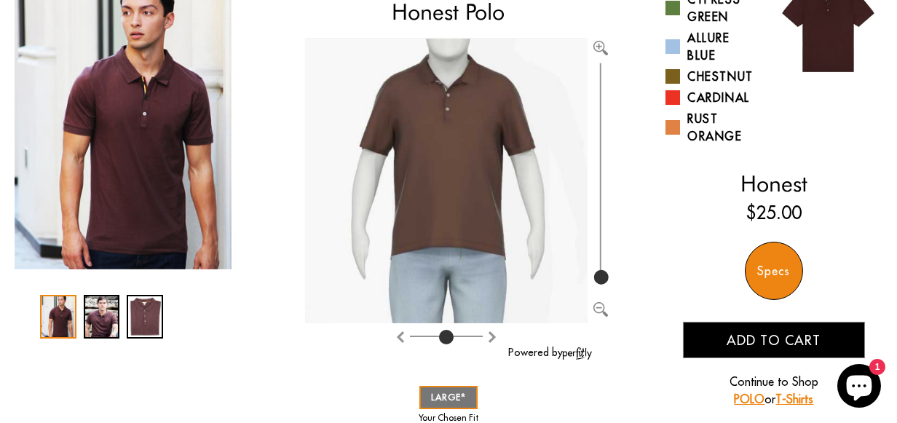
drag, startPoint x: 602, startPoint y: 211, endPoint x: 634, endPoint y: 309, distance: 103.6
type input "100"
click at [608, 288] on input "range" at bounding box center [600, 174] width 15 height 229
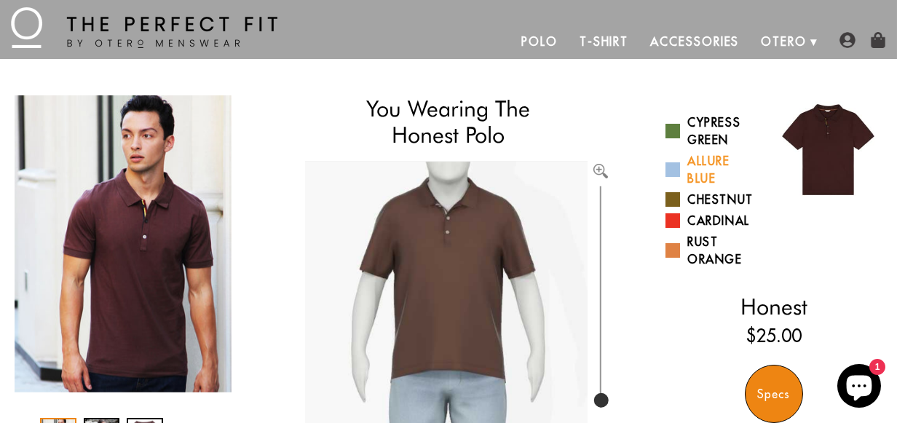
scroll to position [0, 0]
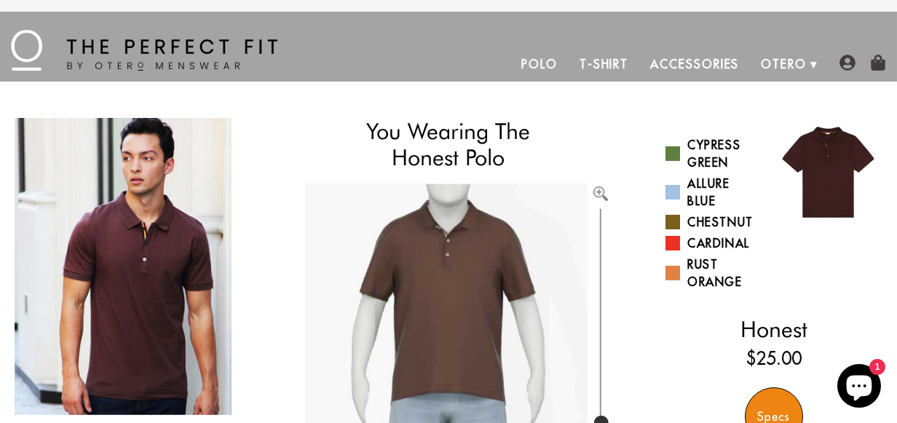
click at [548, 58] on link "Polo" at bounding box center [539, 64] width 58 height 35
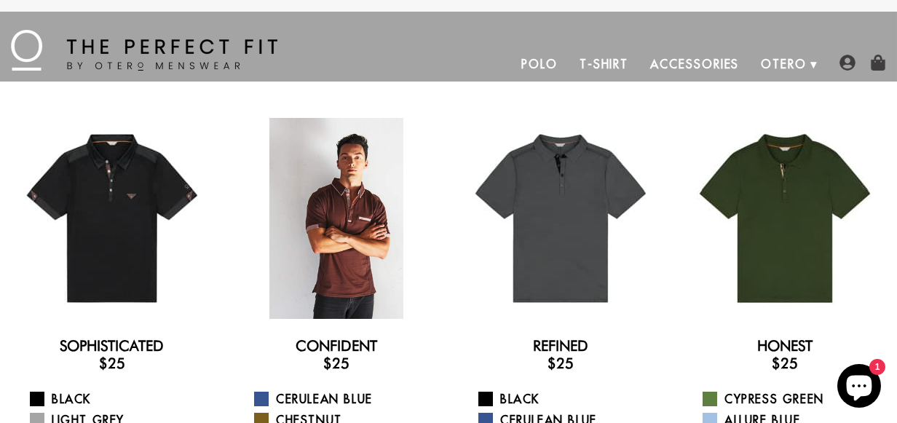
scroll to position [73, 0]
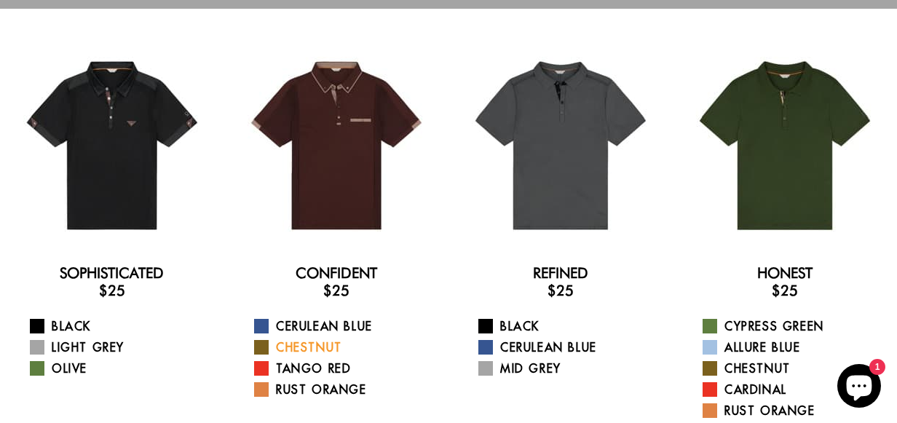
click at [314, 347] on link "Chestnut" at bounding box center [345, 347] width 183 height 17
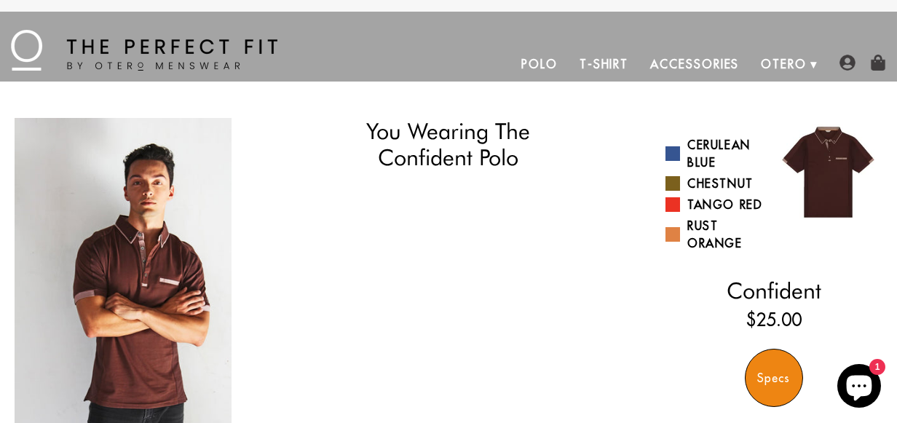
select select "L"
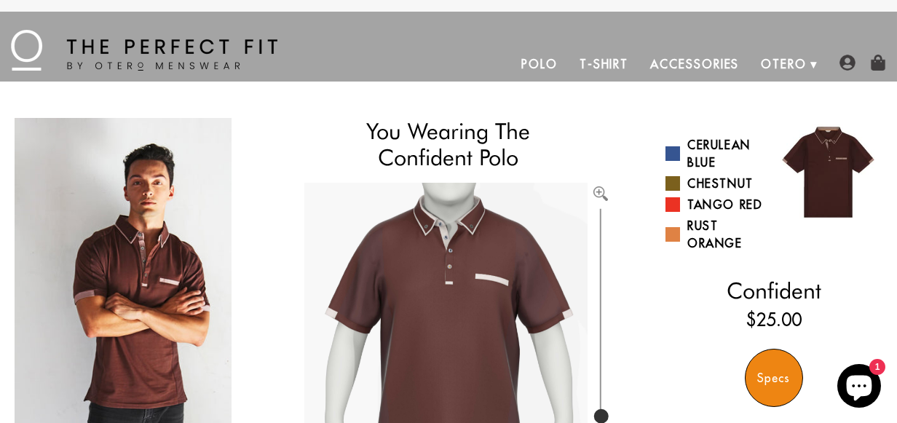
type input "128"
click at [608, 416] on input "range" at bounding box center [600, 319] width 15 height 229
drag, startPoint x: 556, startPoint y: 66, endPoint x: 557, endPoint y: 225, distance: 158.8
click at [554, 66] on link "Polo" at bounding box center [539, 64] width 58 height 35
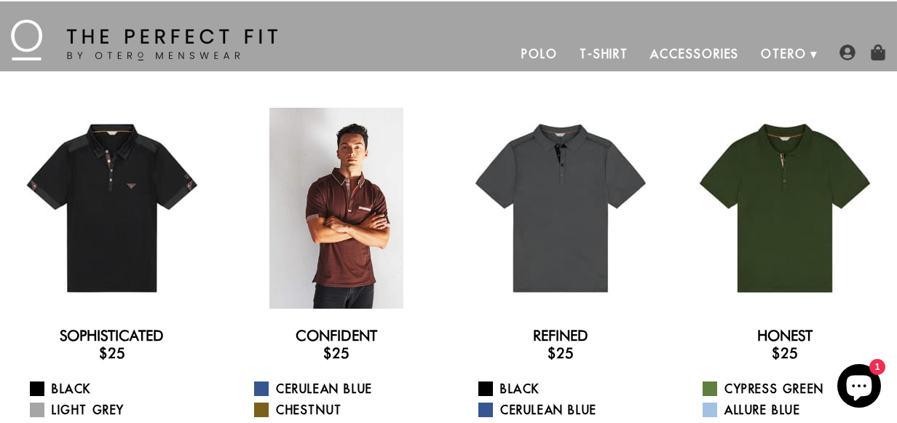
scroll to position [73, 0]
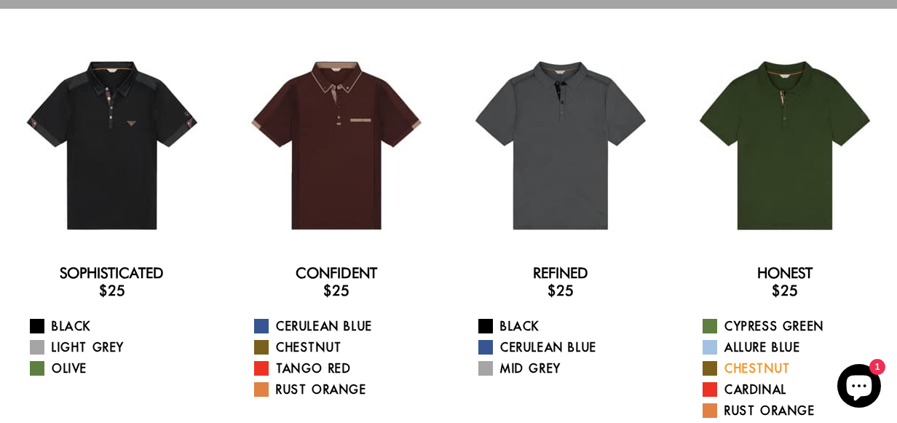
click at [749, 368] on link "Chestnut" at bounding box center [794, 368] width 183 height 17
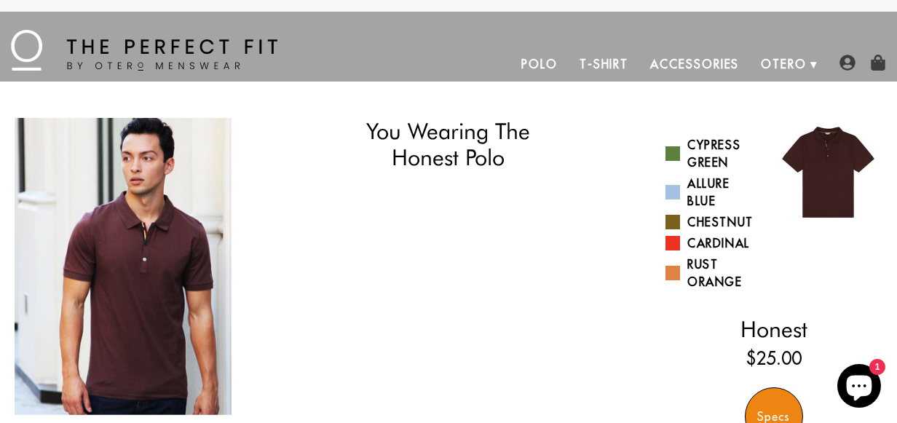
select select "L"
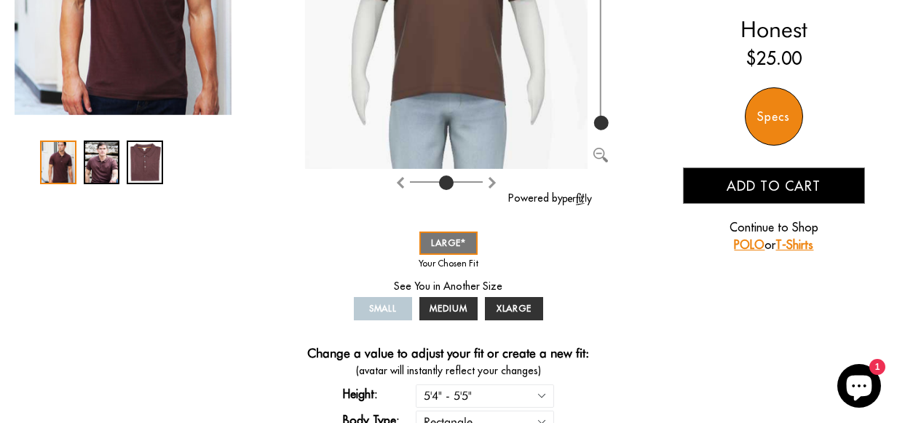
scroll to position [364, 0]
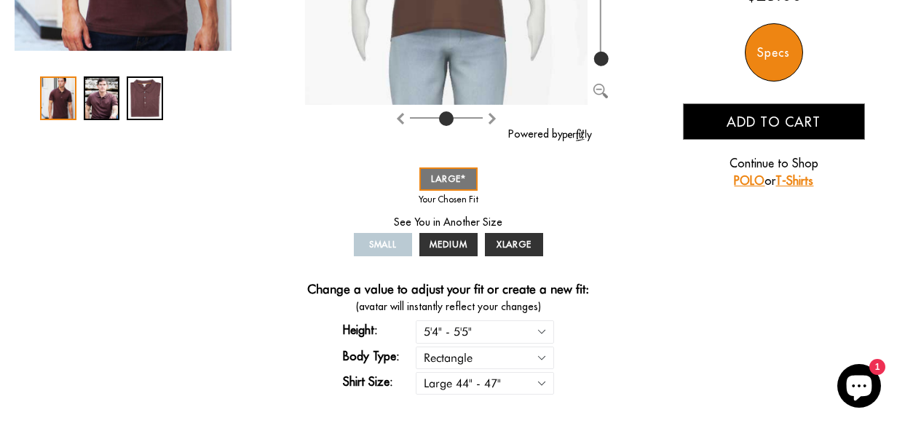
click at [766, 120] on span "Add to cart" at bounding box center [774, 122] width 94 height 17
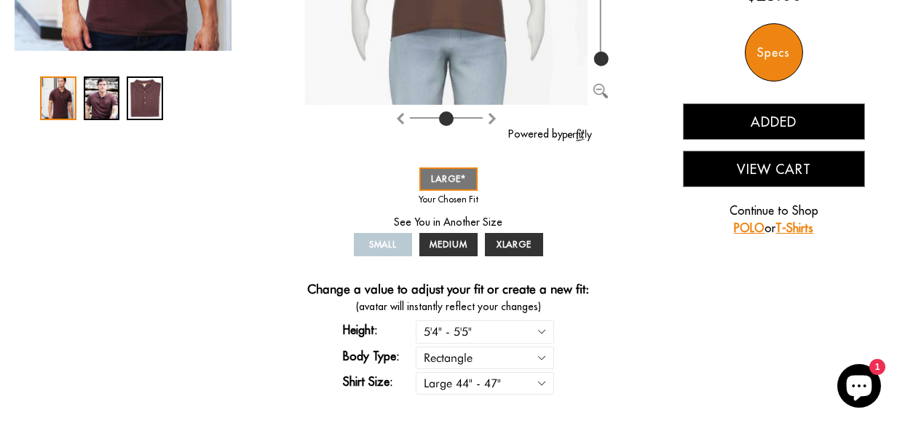
drag, startPoint x: 774, startPoint y: 170, endPoint x: 758, endPoint y: 170, distance: 16.0
click at [773, 170] on button "View Cart" at bounding box center [774, 169] width 182 height 36
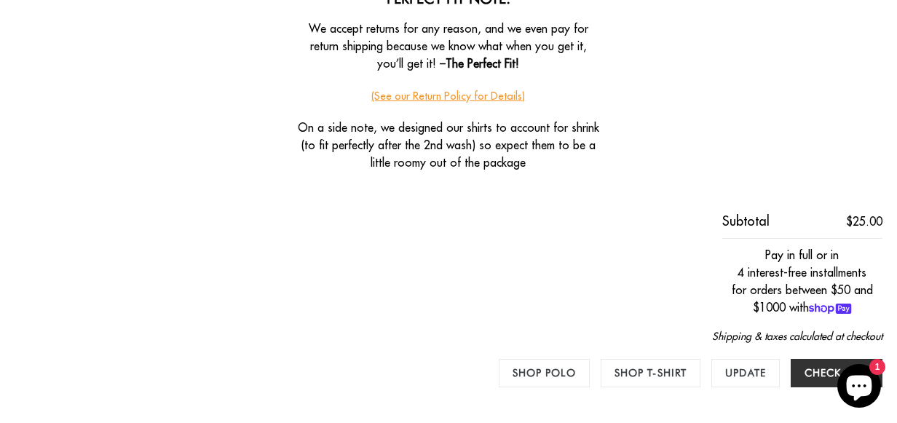
scroll to position [510, 0]
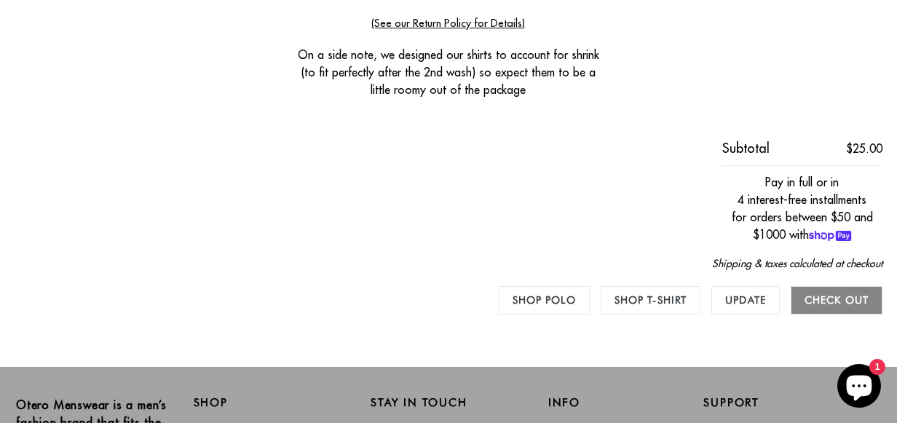
click at [827, 294] on input "Check out" at bounding box center [837, 300] width 92 height 28
